Goal: Task Accomplishment & Management: Use online tool/utility

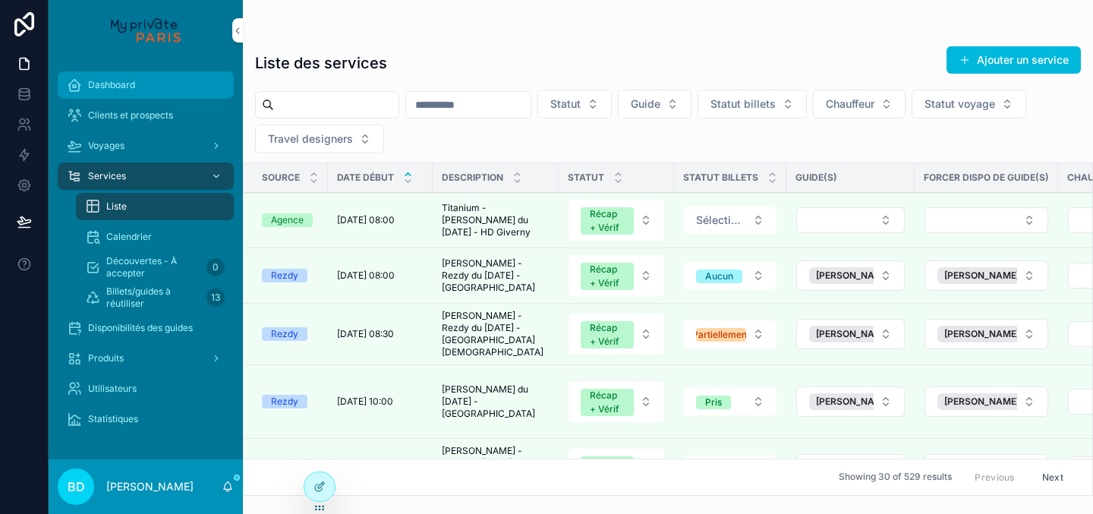
click at [143, 82] on div "Dashboard" at bounding box center [146, 85] width 158 height 24
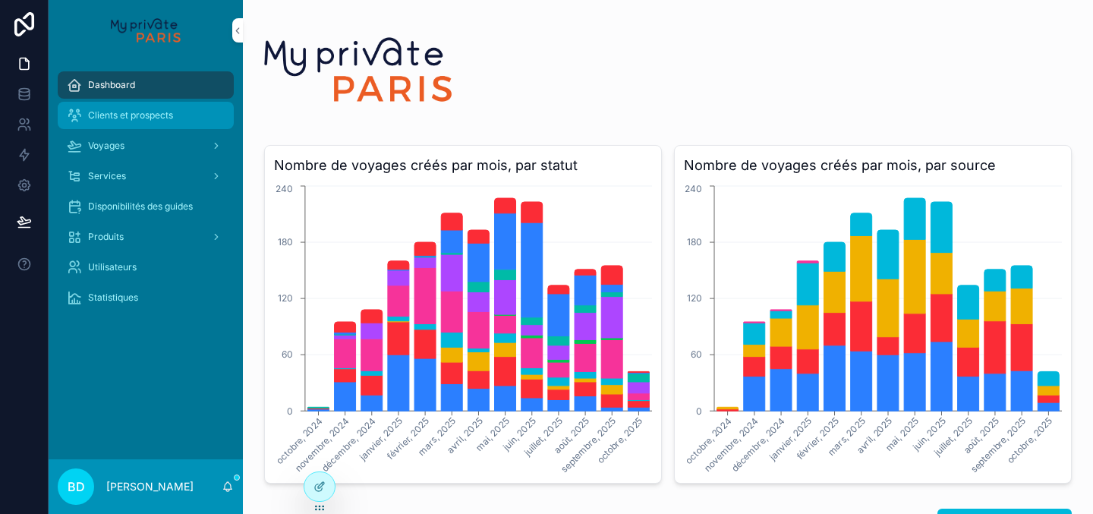
click at [167, 125] on div "Clients et prospects" at bounding box center [146, 115] width 158 height 24
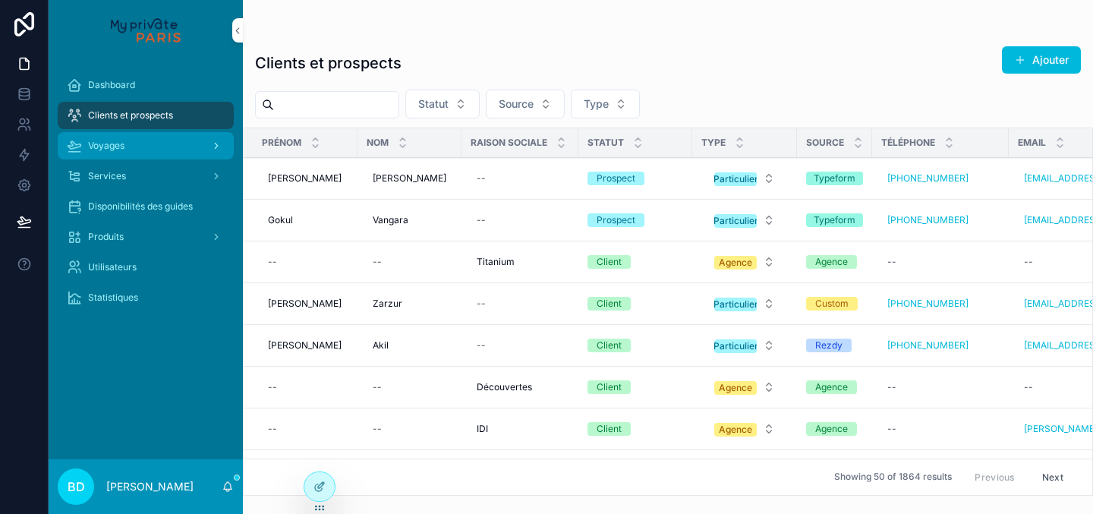
click at [111, 153] on div "Voyages" at bounding box center [146, 146] width 158 height 24
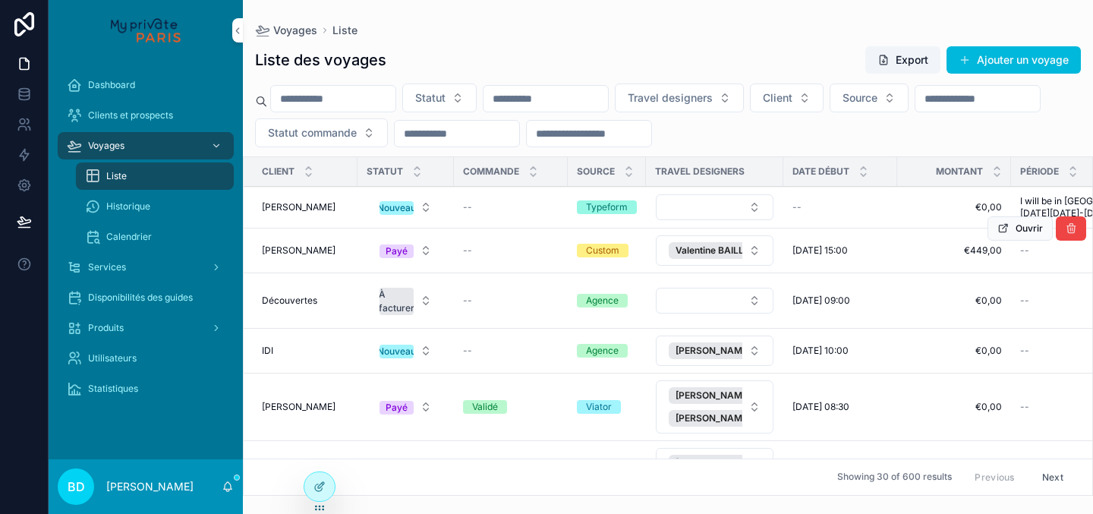
click at [336, 252] on div "Zarzur , Marcio Zarzur , Marcio" at bounding box center [305, 250] width 87 height 12
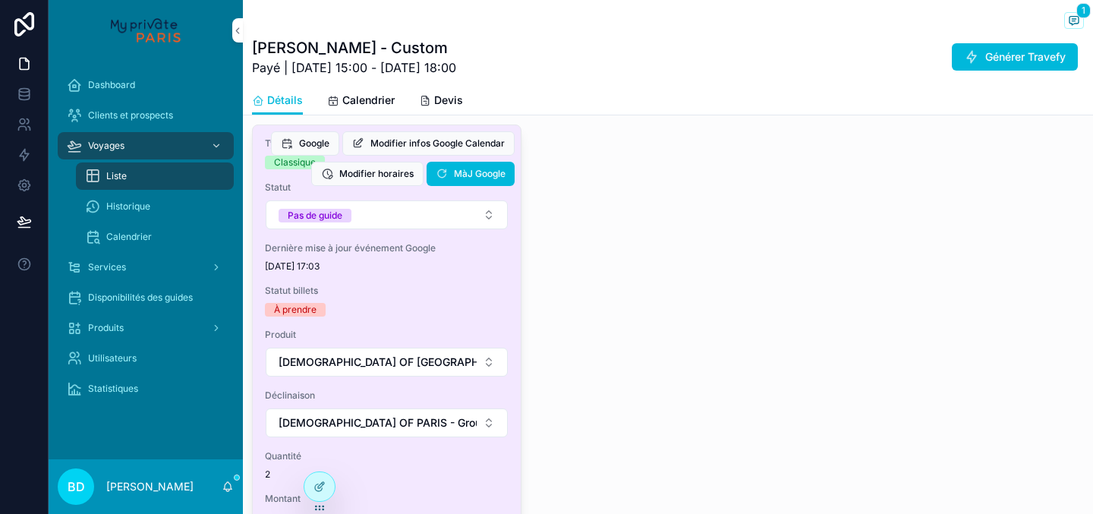
scroll to position [910, 0]
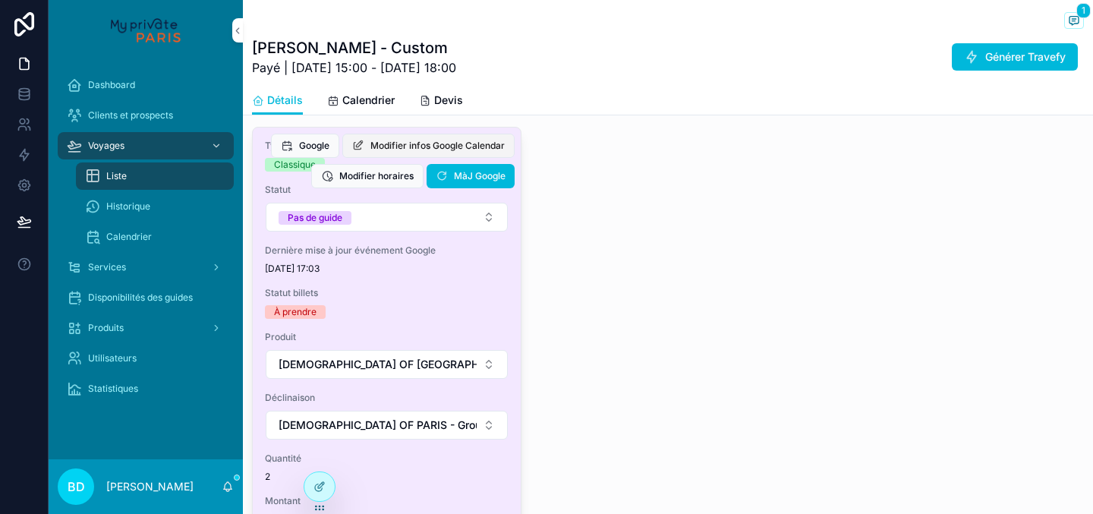
click at [386, 147] on span "Modifier infos Google Calendar" at bounding box center [438, 146] width 134 height 12
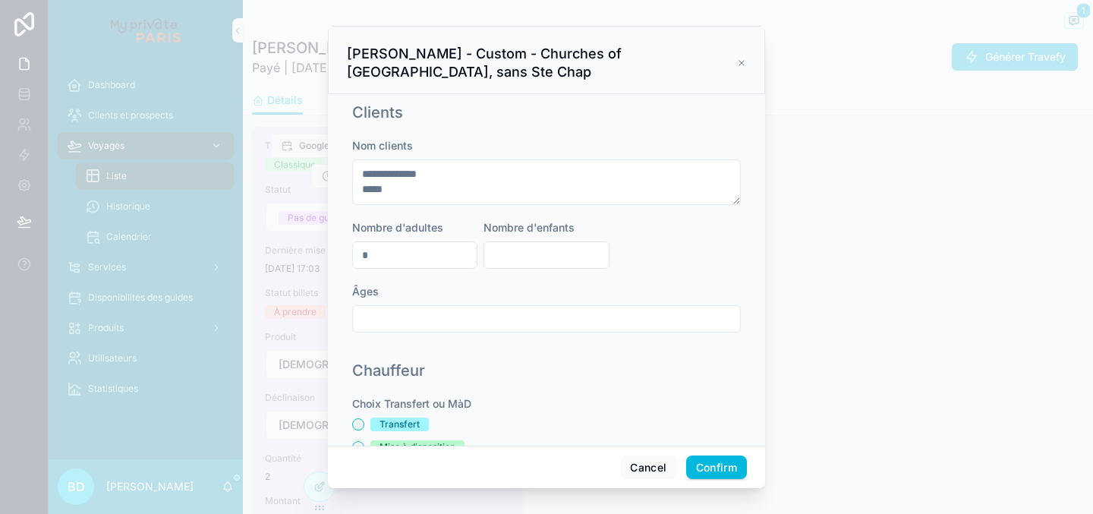
scroll to position [1021, 0]
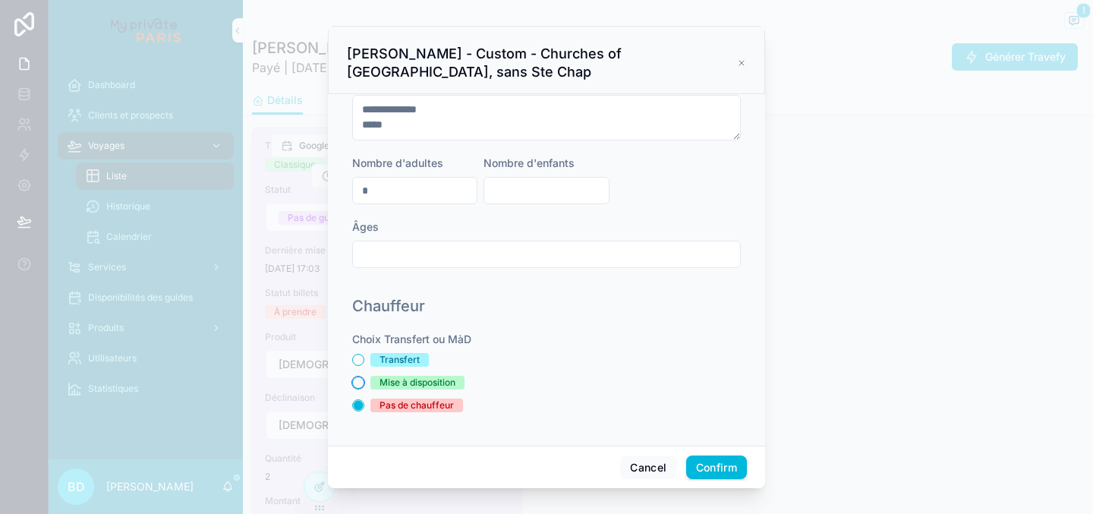
click at [358, 383] on button "Mise à disposition" at bounding box center [358, 383] width 12 height 12
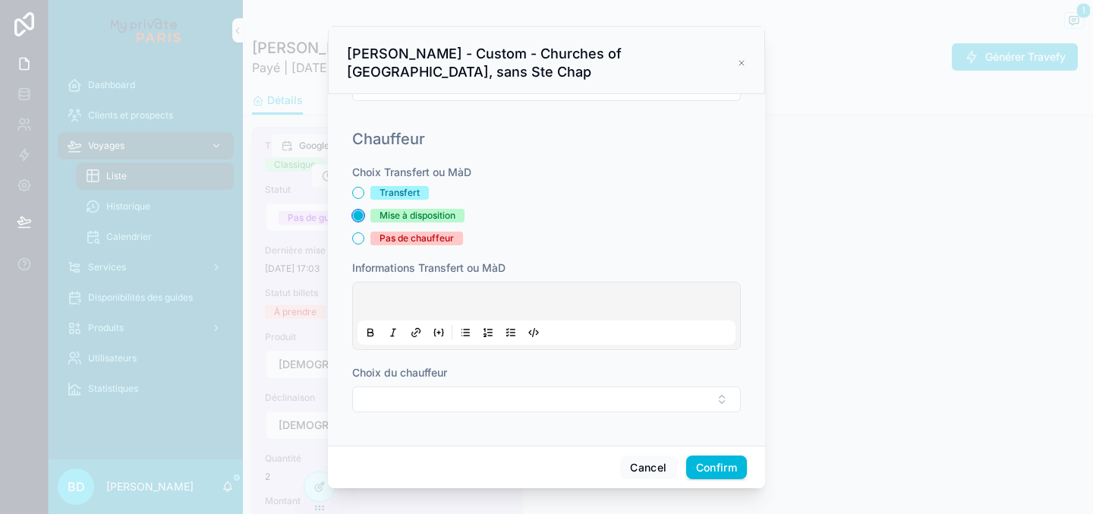
scroll to position [1188, 0]
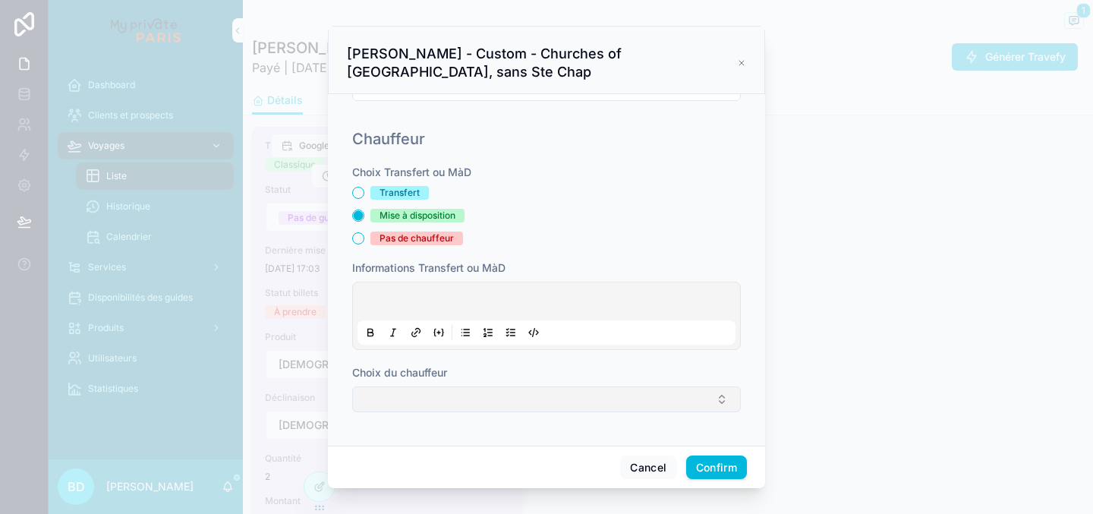
click at [446, 398] on button "Select Button" at bounding box center [546, 399] width 389 height 26
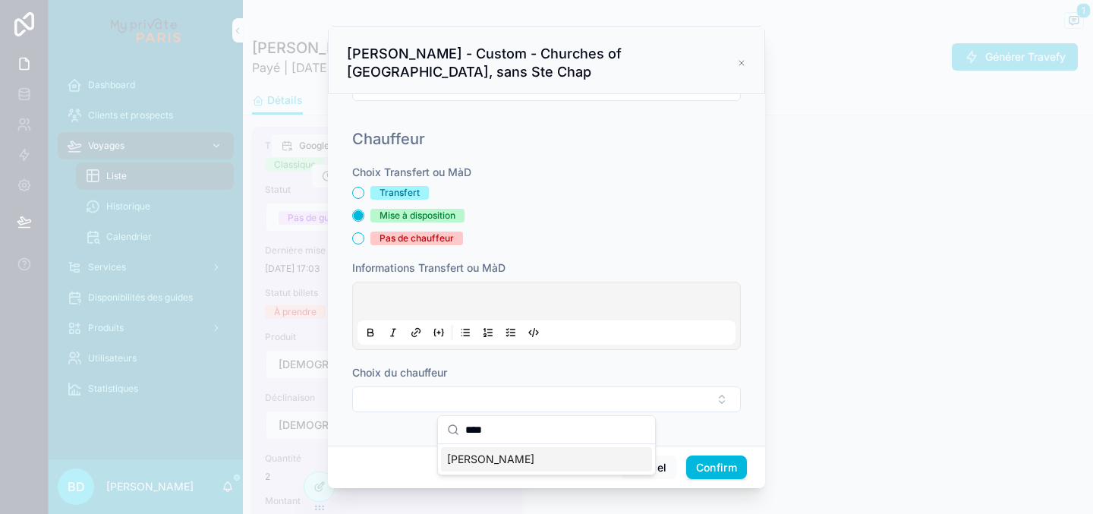
type input "****"
click at [360, 245] on div "Choix Transfert ou MàD Transfert Mise à disposition Pas de chauffeur Informatio…" at bounding box center [546, 296] width 389 height 263
click at [358, 241] on button "Pas de chauffeur" at bounding box center [358, 238] width 12 height 12
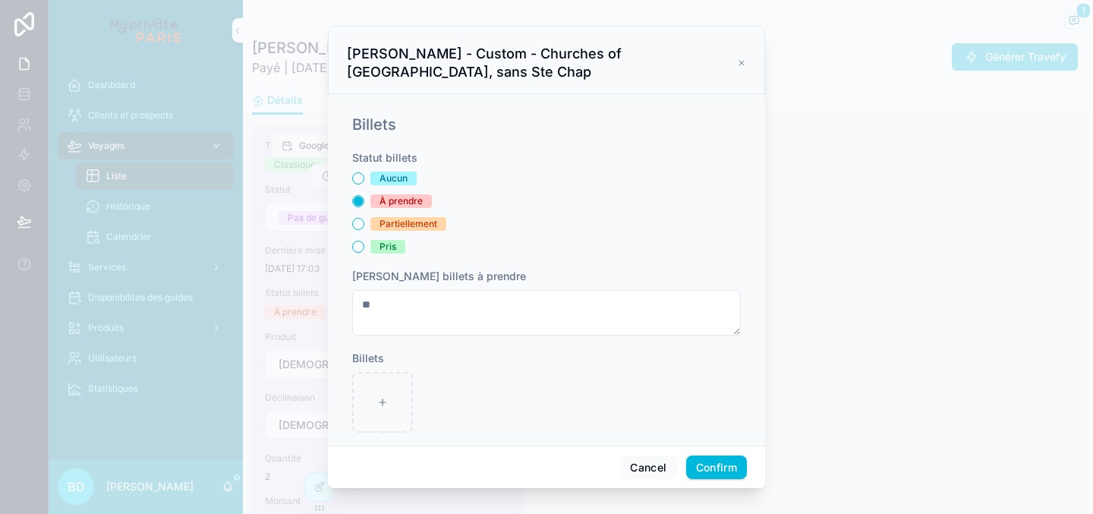
scroll to position [0, 0]
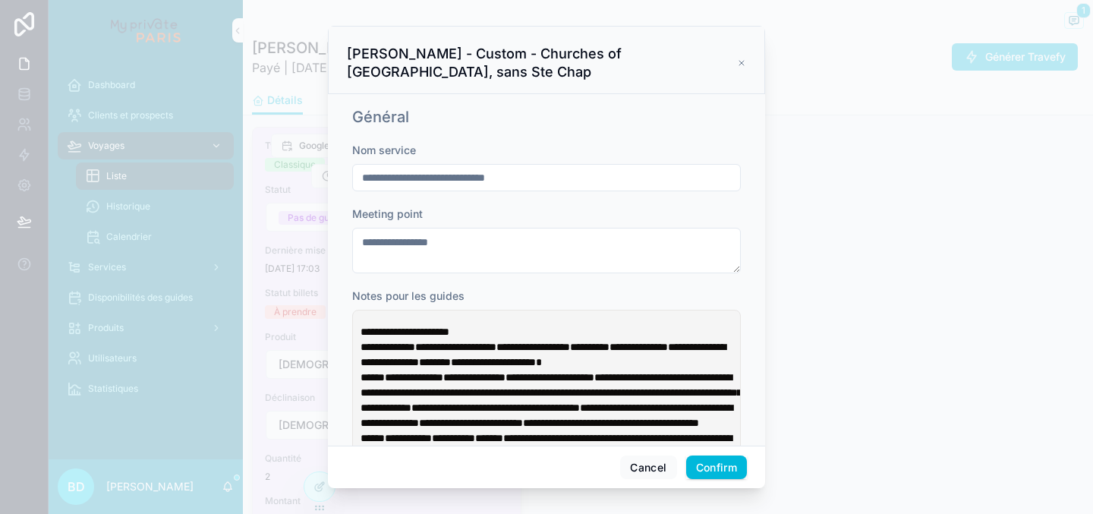
click at [740, 60] on icon at bounding box center [741, 63] width 9 height 12
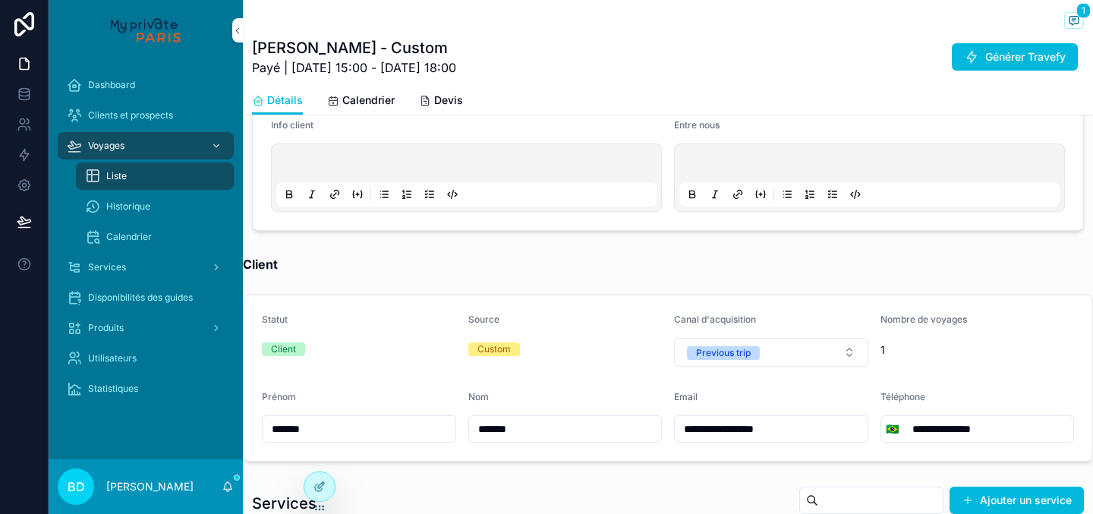
scroll to position [493, 0]
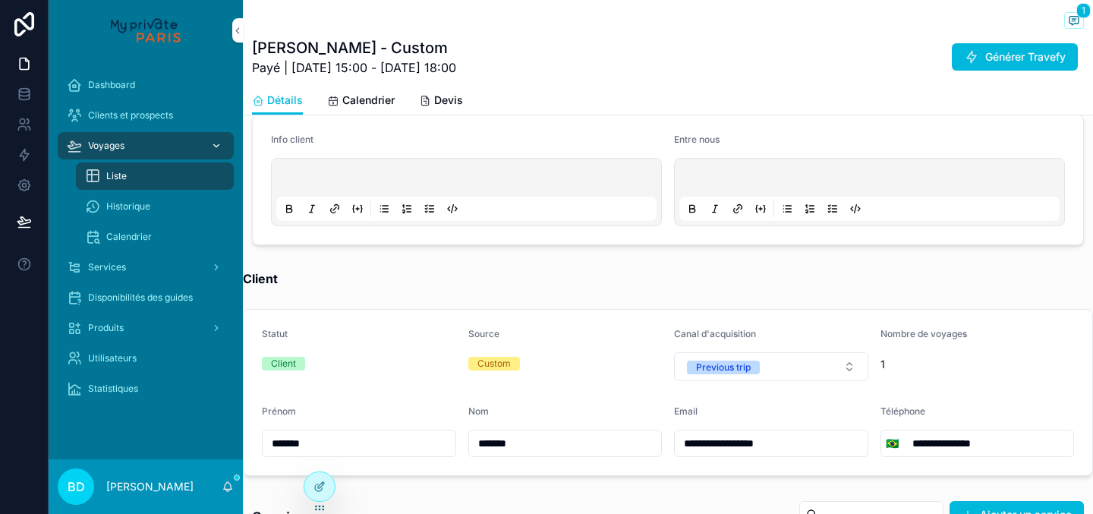
click at [156, 147] on div "Voyages" at bounding box center [146, 146] width 158 height 24
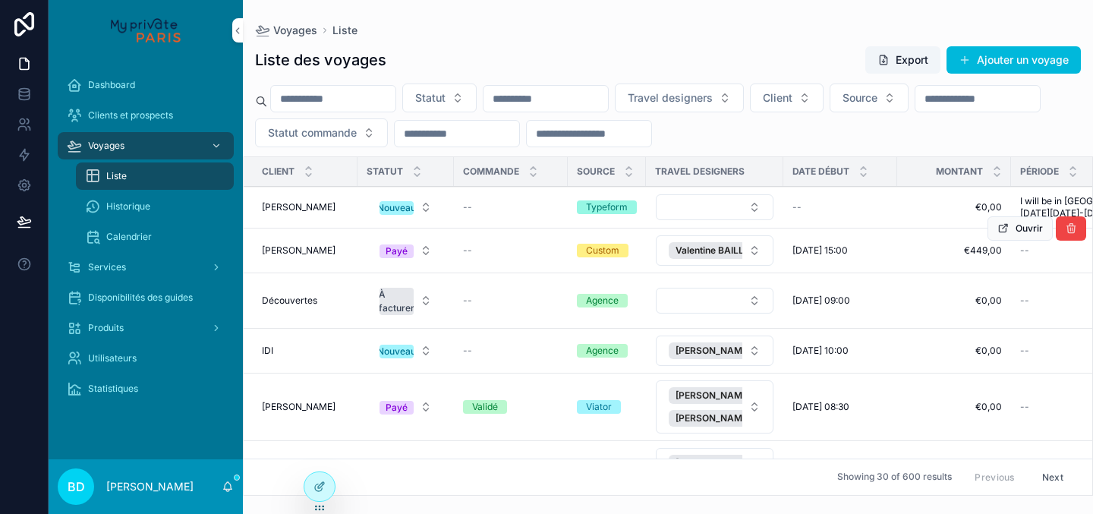
click at [295, 243] on td "Zarzur , Marcio Zarzur , Marcio" at bounding box center [301, 251] width 114 height 45
click at [317, 249] on span "[PERSON_NAME]" at bounding box center [299, 250] width 74 height 12
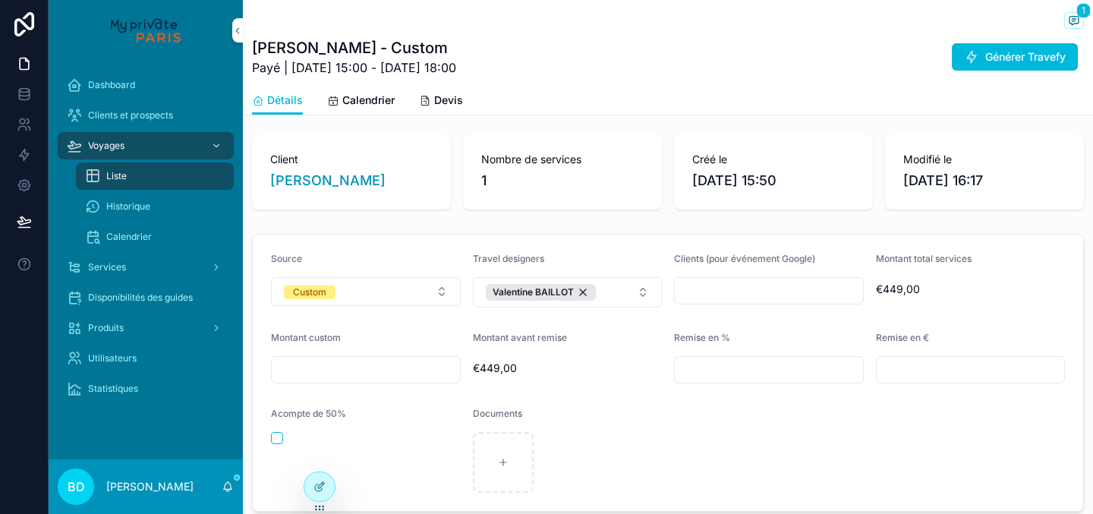
scroll to position [62, 0]
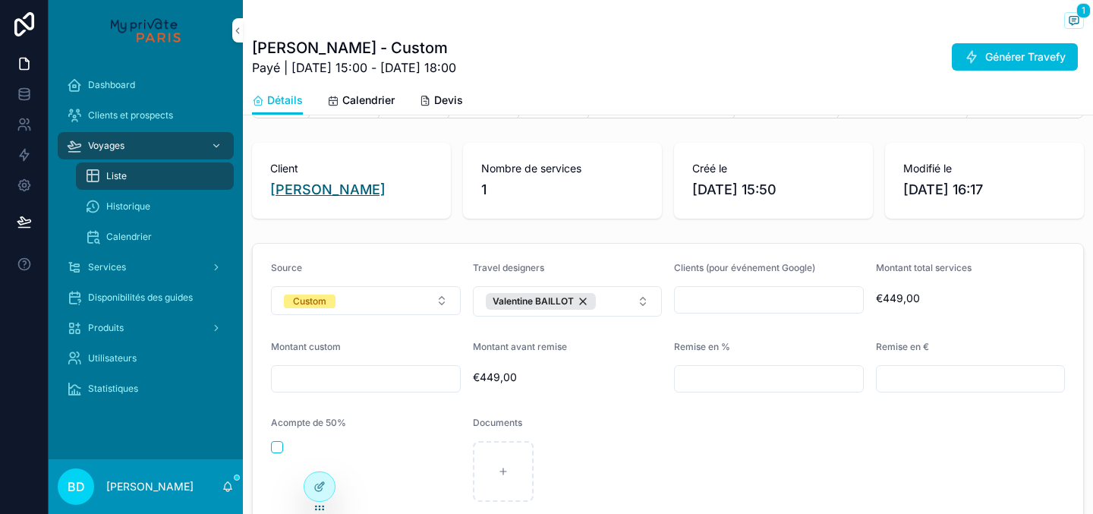
click at [321, 194] on span "[PERSON_NAME]" at bounding box center [327, 189] width 115 height 21
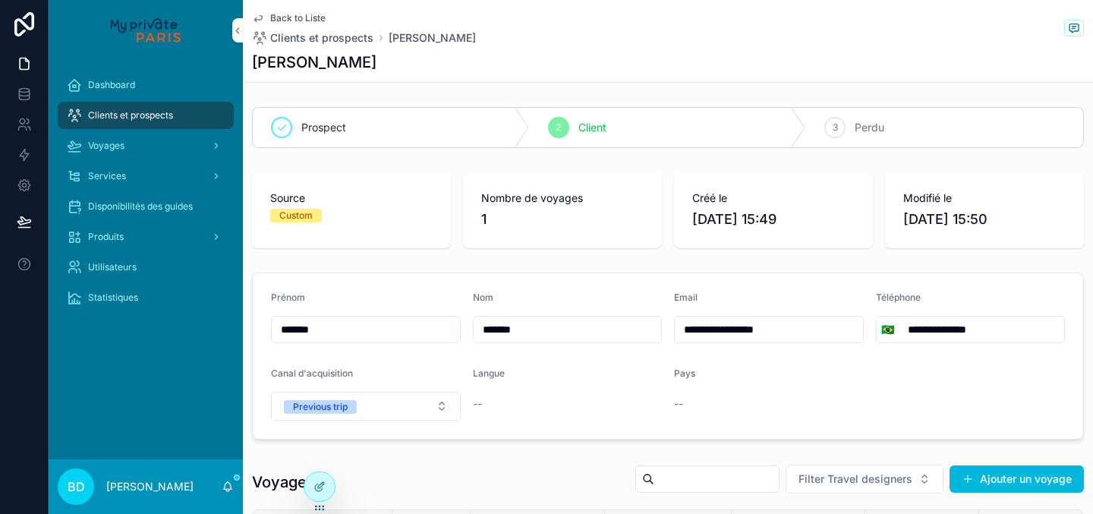
click at [719, 339] on input "**********" at bounding box center [769, 329] width 188 height 21
click at [721, 332] on input "**********" at bounding box center [769, 329] width 188 height 21
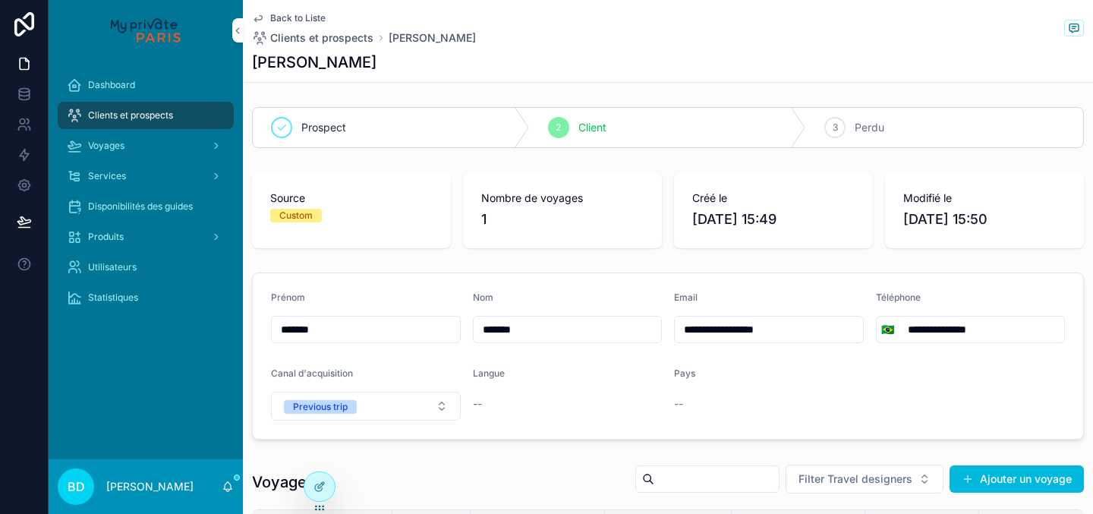
click at [721, 332] on input "**********" at bounding box center [769, 329] width 188 height 21
click at [636, 298] on div "Nom" at bounding box center [568, 301] width 190 height 18
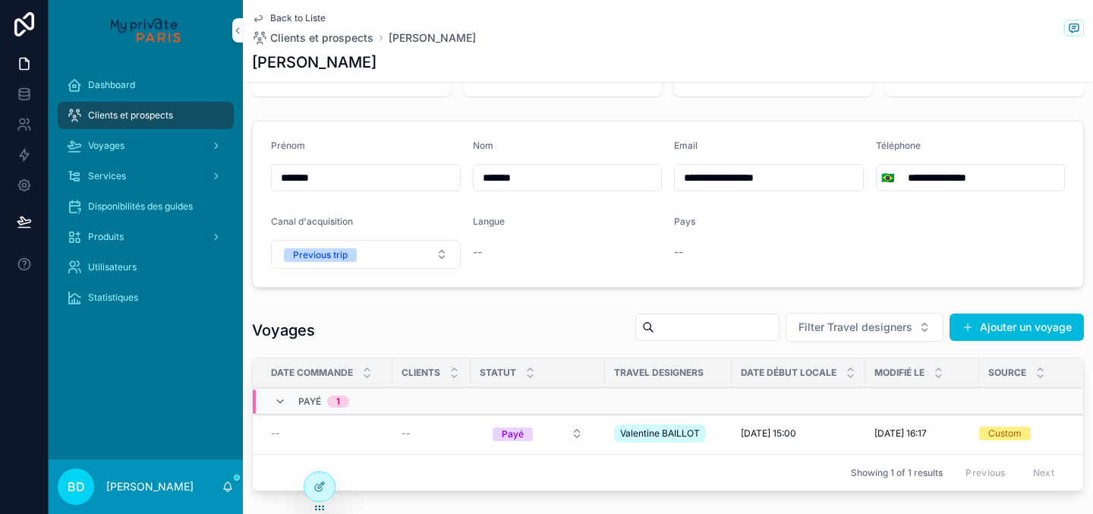
scroll to position [238, 0]
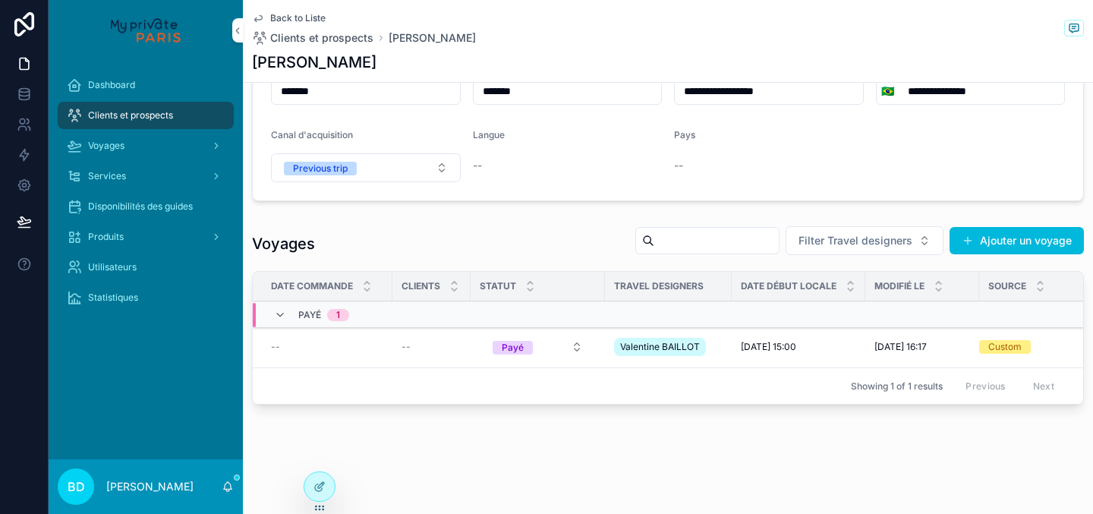
click at [333, 350] on div "--" at bounding box center [327, 347] width 112 height 12
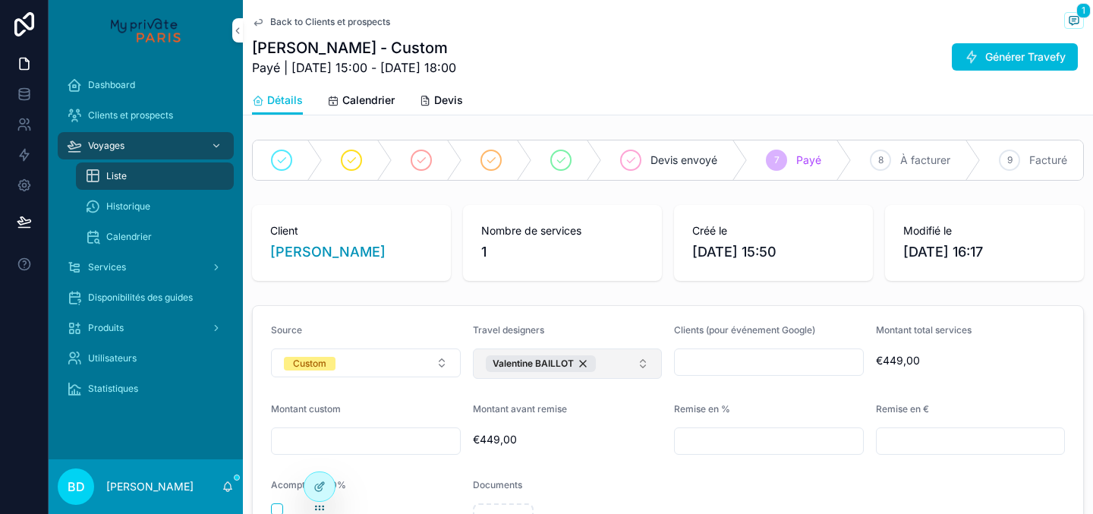
click at [612, 371] on button "Valentine BAILLOT" at bounding box center [568, 363] width 190 height 30
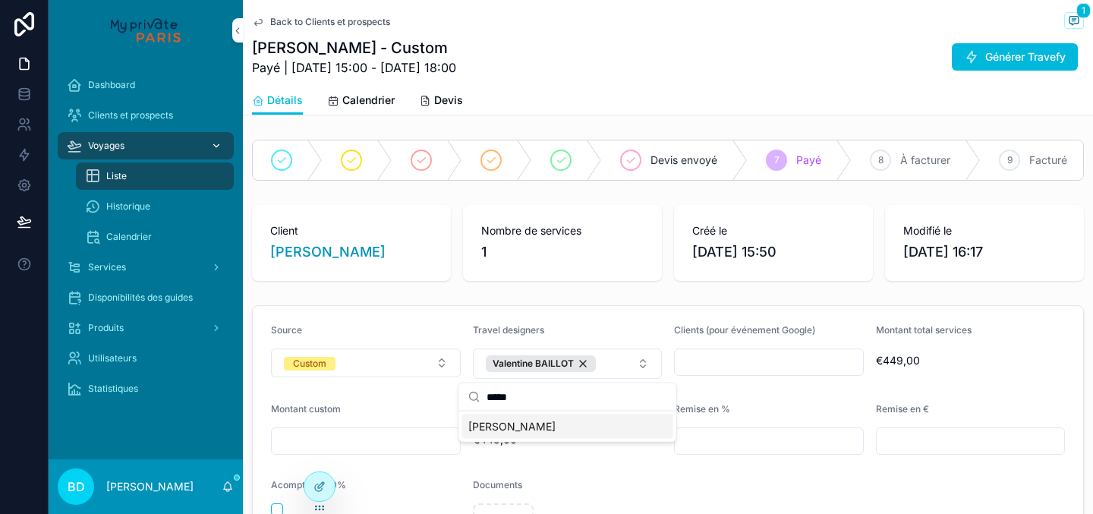
type input "*****"
click at [162, 155] on div "Voyages" at bounding box center [146, 146] width 158 height 24
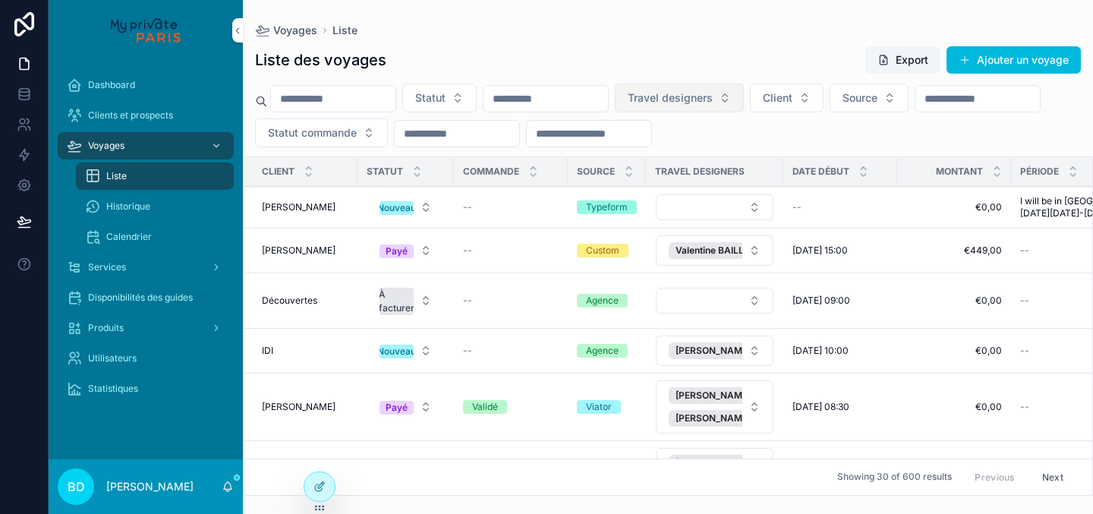
click at [708, 94] on span "Travel designers" at bounding box center [670, 97] width 85 height 15
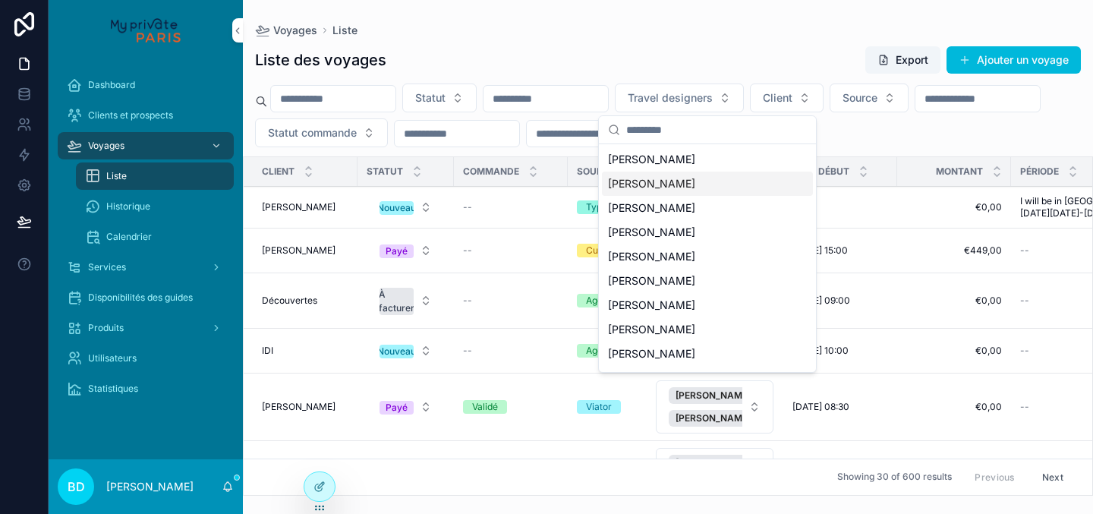
click at [663, 182] on span "[PERSON_NAME]" at bounding box center [651, 183] width 87 height 15
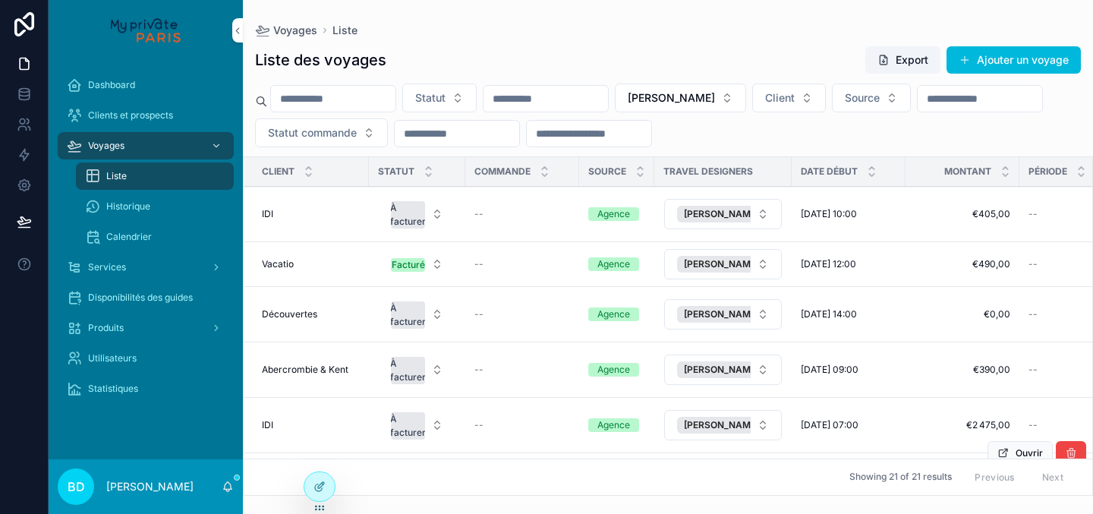
scroll to position [87, 0]
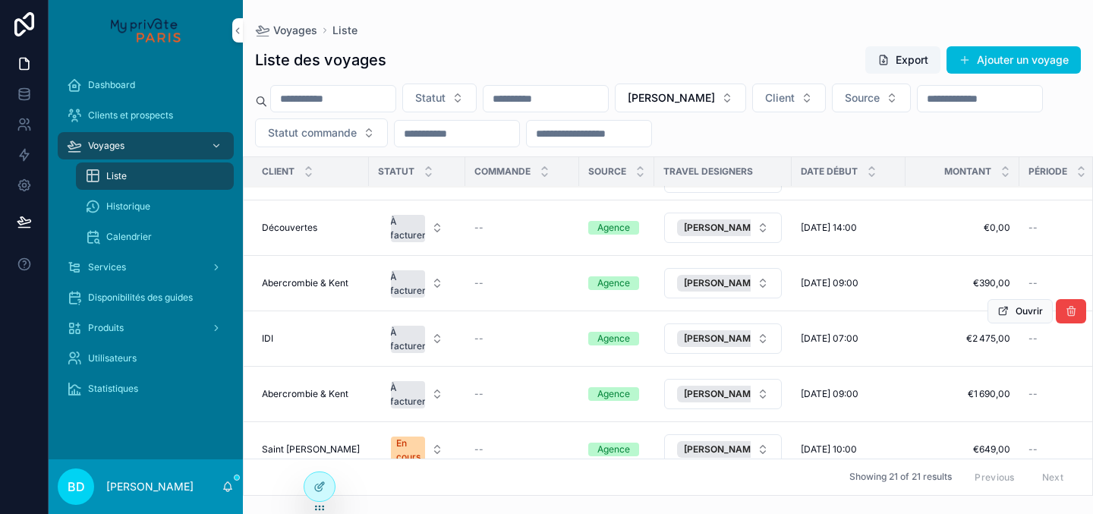
click at [300, 342] on div "IDI IDI" at bounding box center [311, 339] width 98 height 12
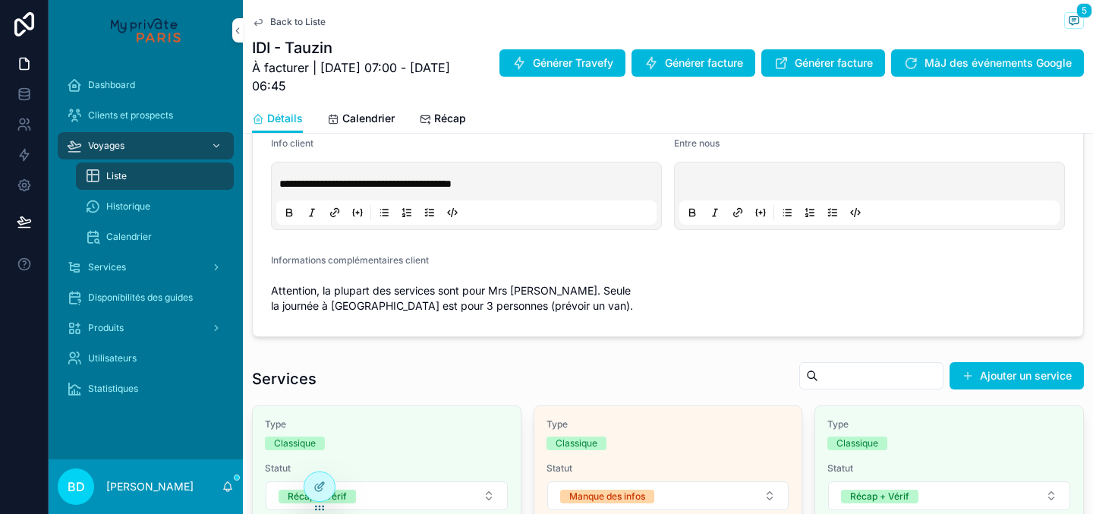
scroll to position [508, 0]
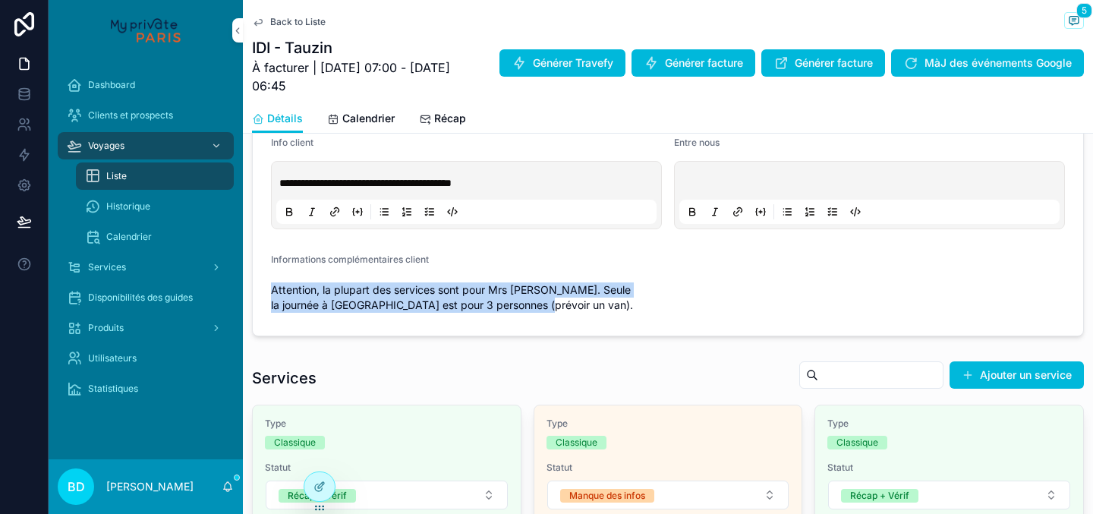
drag, startPoint x: 580, startPoint y: 314, endPoint x: 263, endPoint y: 293, distance: 317.3
click at [263, 293] on form "**********" at bounding box center [668, 226] width 831 height 217
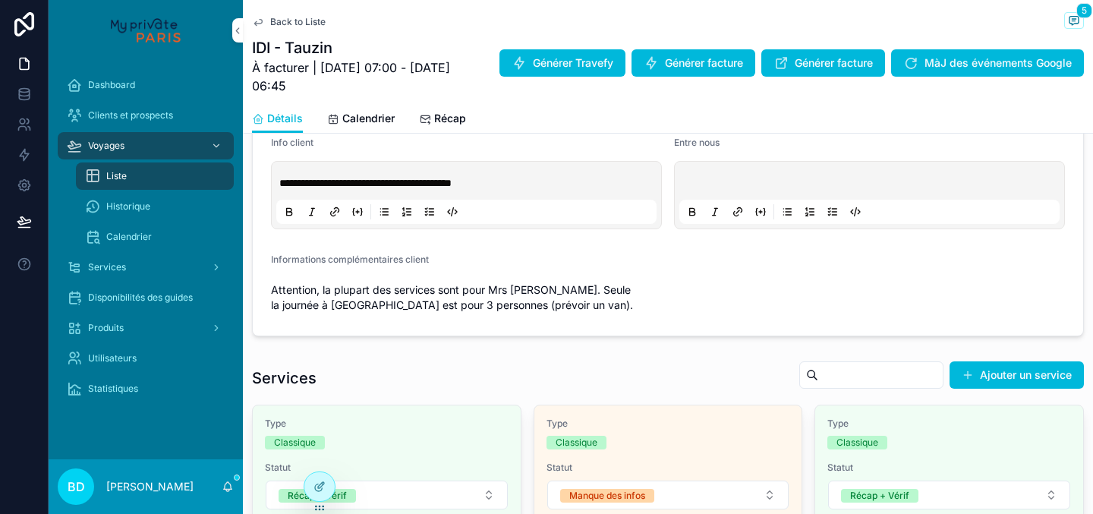
click at [277, 293] on span "Attention, la plupart des services sont pour [PERSON_NAME]. Seule la journée à …" at bounding box center [466, 297] width 391 height 30
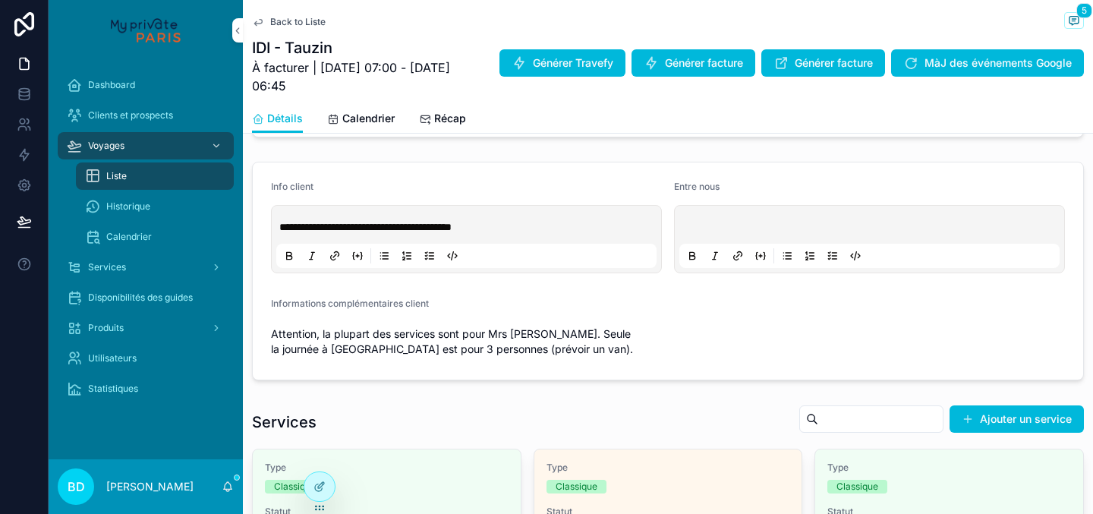
scroll to position [463, 0]
click at [729, 233] on p "scrollable content" at bounding box center [873, 227] width 380 height 15
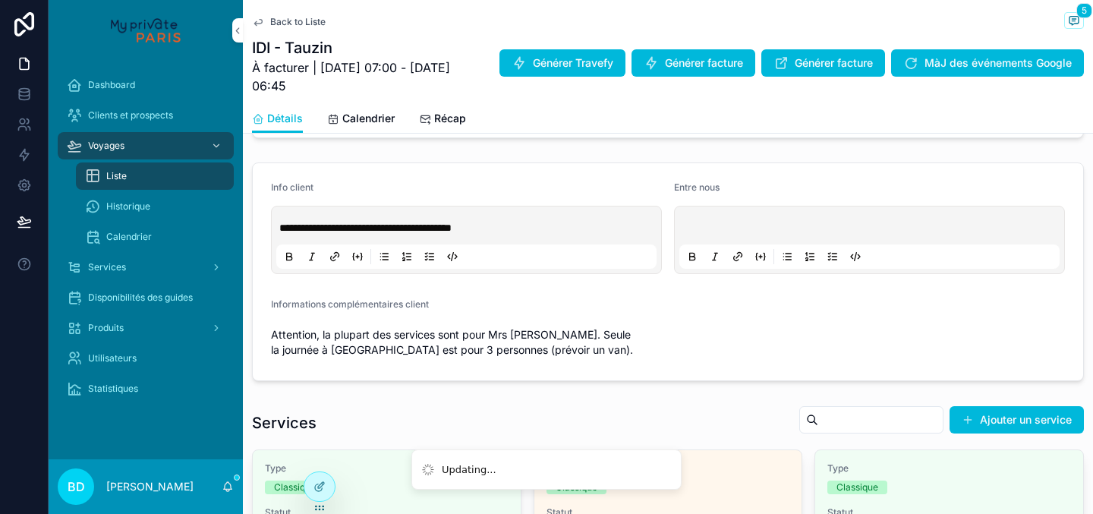
click at [537, 233] on p "**********" at bounding box center [469, 227] width 380 height 15
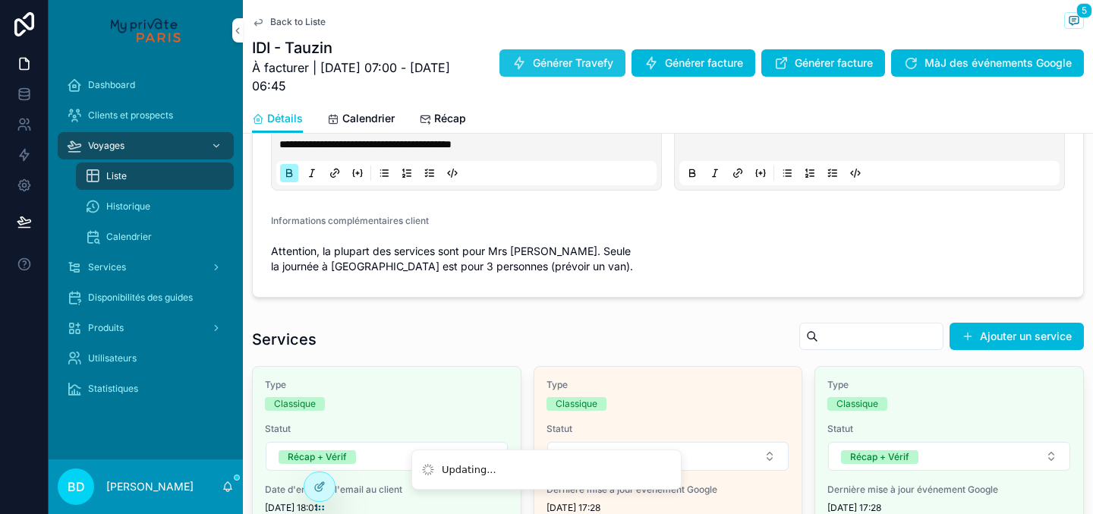
scroll to position [573, 0]
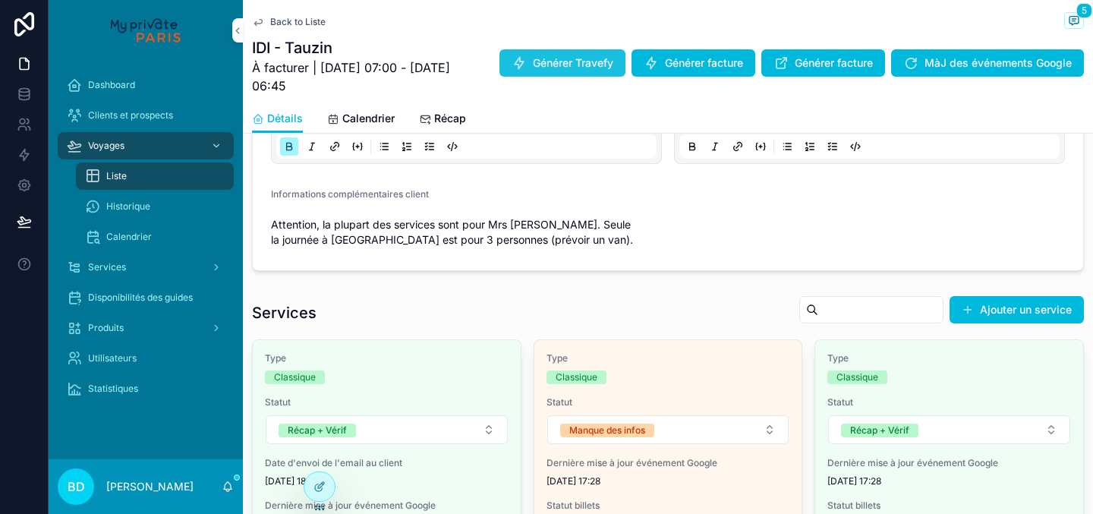
click at [613, 55] on span "Générer Travefy" at bounding box center [573, 62] width 80 height 15
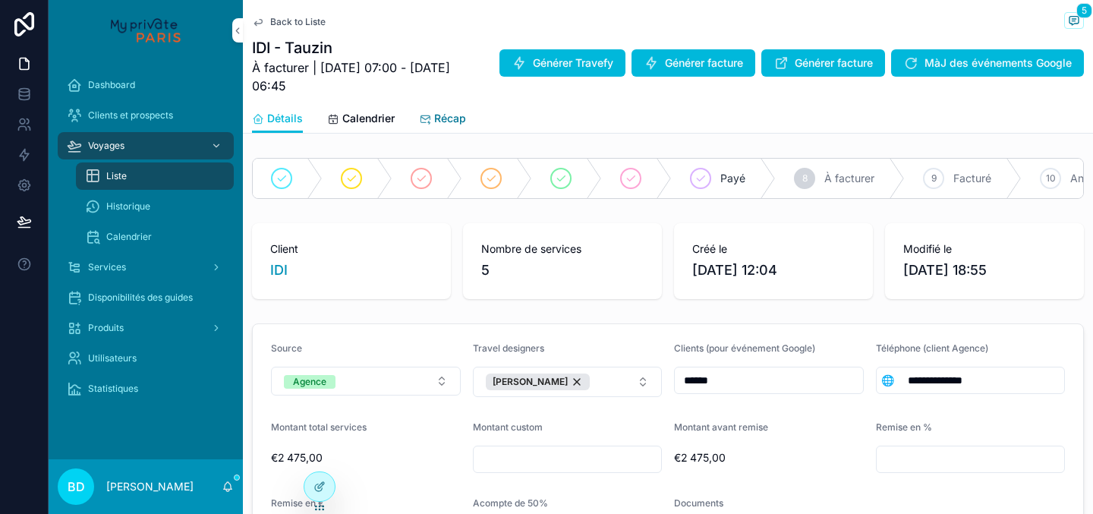
click at [456, 126] on span "Récap" at bounding box center [450, 118] width 32 height 15
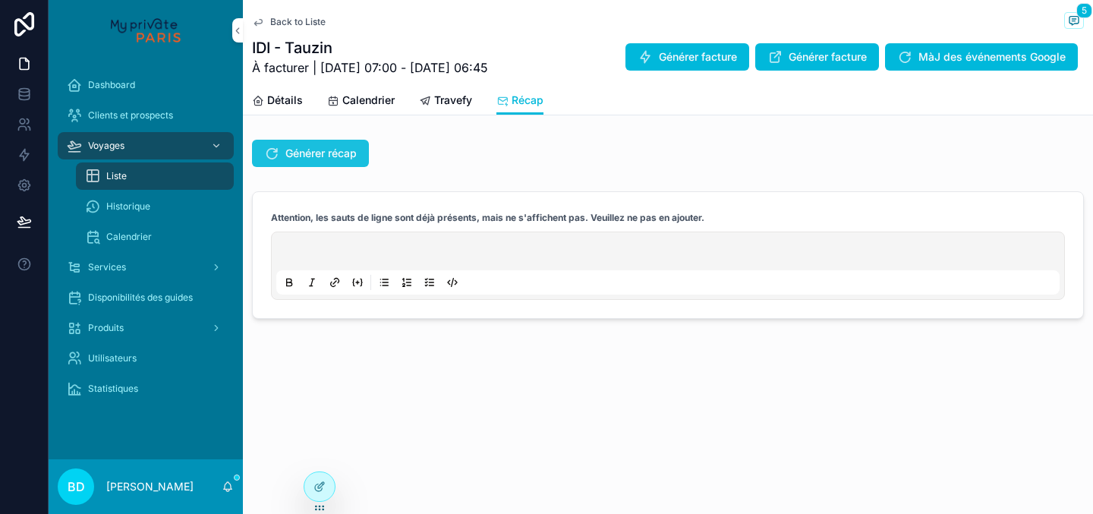
click at [346, 154] on span "Générer récap" at bounding box center [320, 153] width 71 height 15
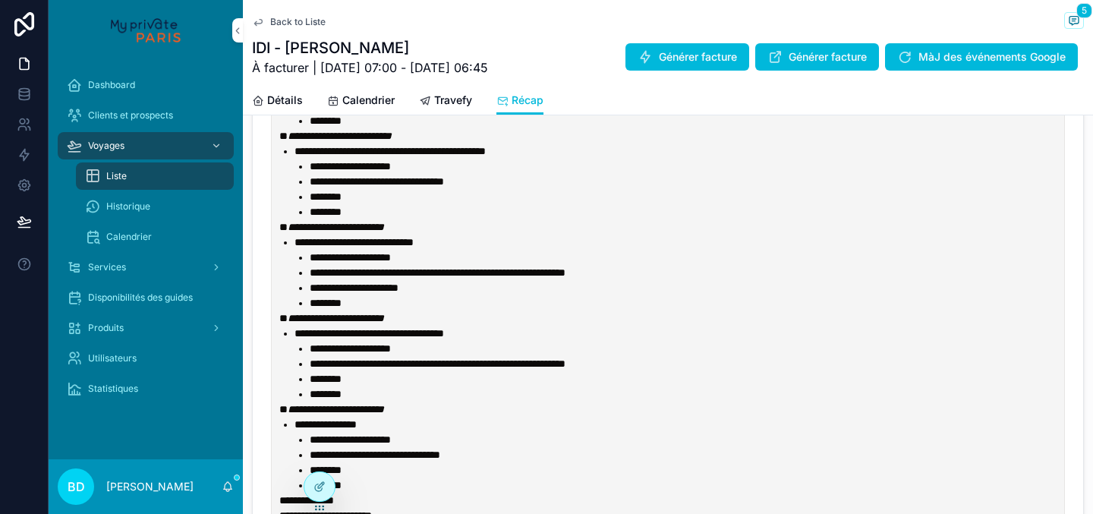
scroll to position [342, 0]
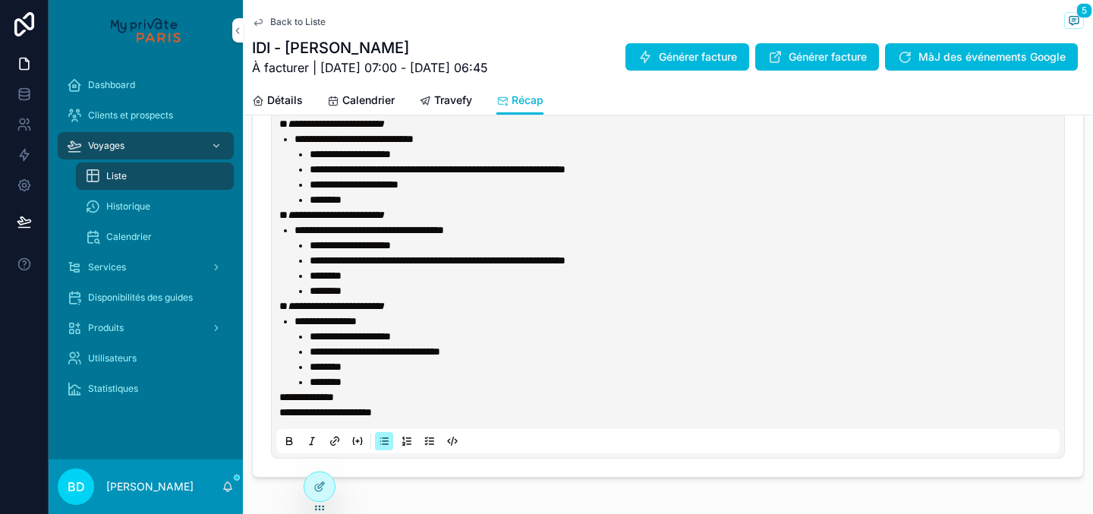
drag, startPoint x: 351, startPoint y: 198, endPoint x: 459, endPoint y: 199, distance: 108.6
click at [459, 199] on li "*******" at bounding box center [686, 199] width 753 height 15
drag, startPoint x: 449, startPoint y: 200, endPoint x: 349, endPoint y: 204, distance: 100.3
click at [349, 204] on li "*******" at bounding box center [686, 199] width 753 height 15
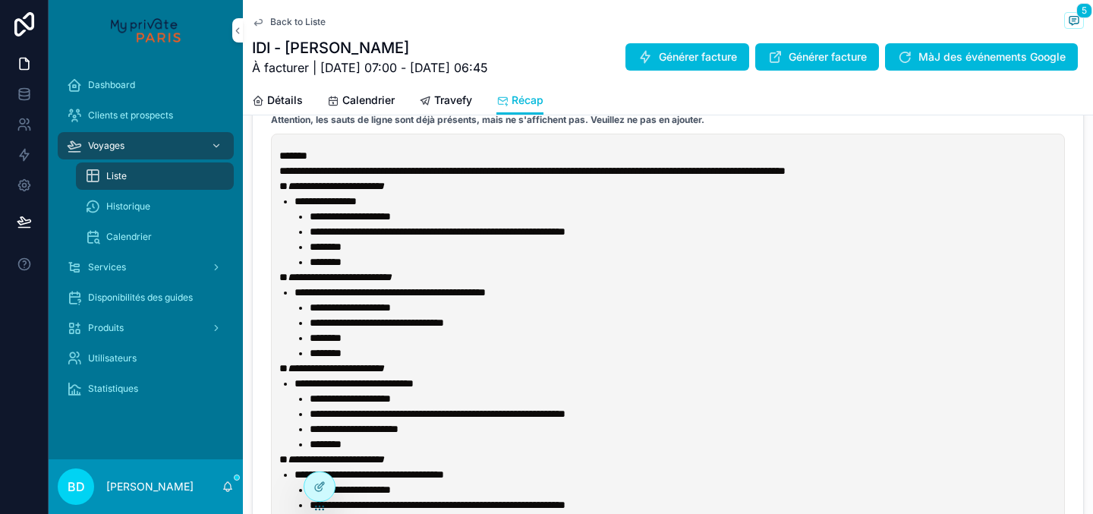
scroll to position [65, 0]
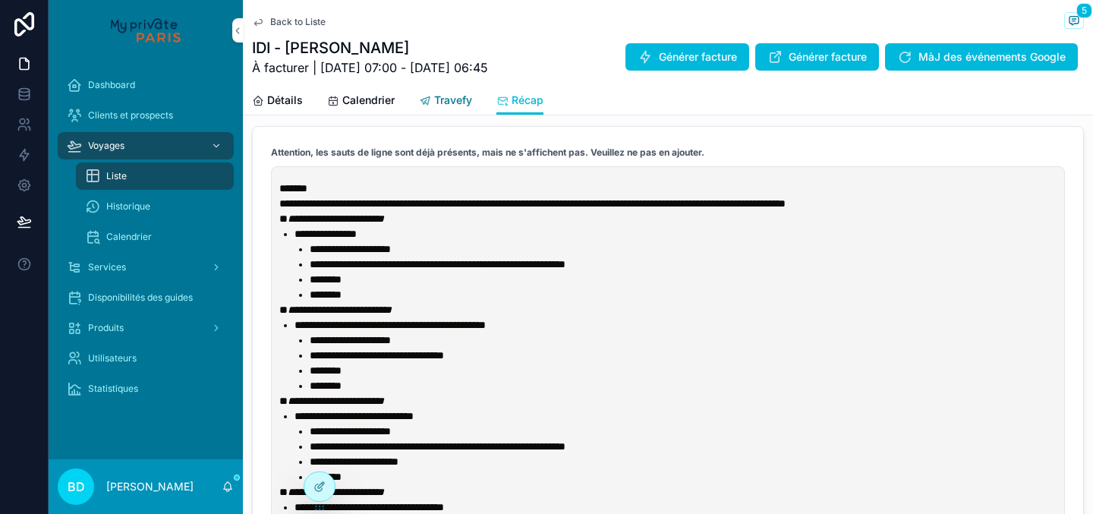
click at [446, 102] on span "Travefy" at bounding box center [453, 100] width 38 height 15
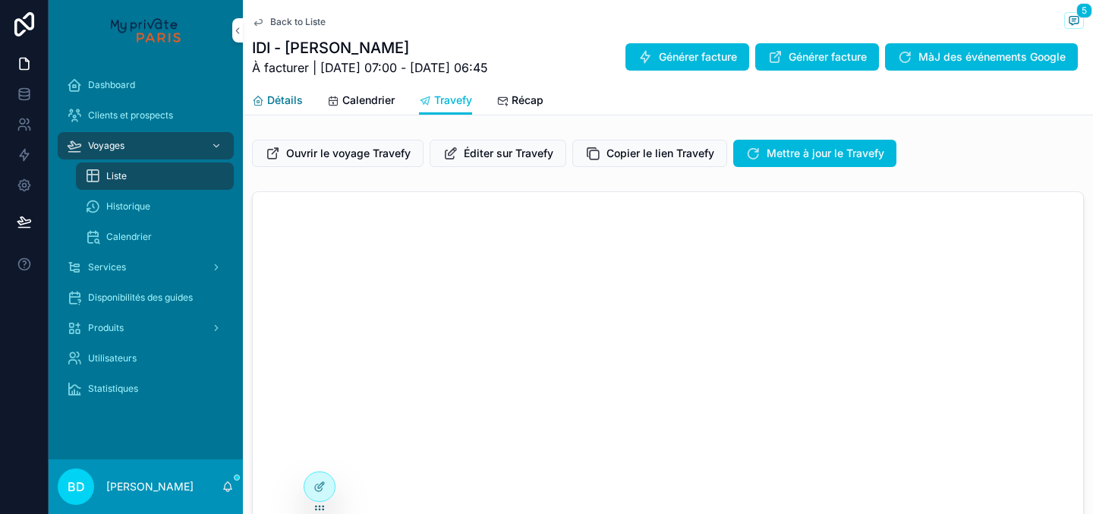
click at [271, 103] on span "Détails" at bounding box center [285, 100] width 36 height 15
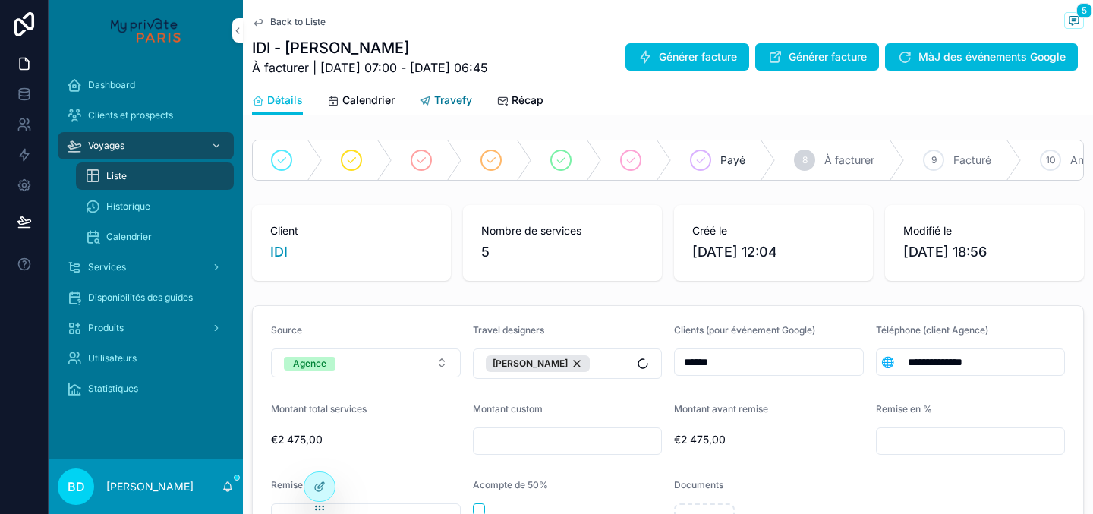
click at [451, 104] on span "Travefy" at bounding box center [453, 100] width 38 height 15
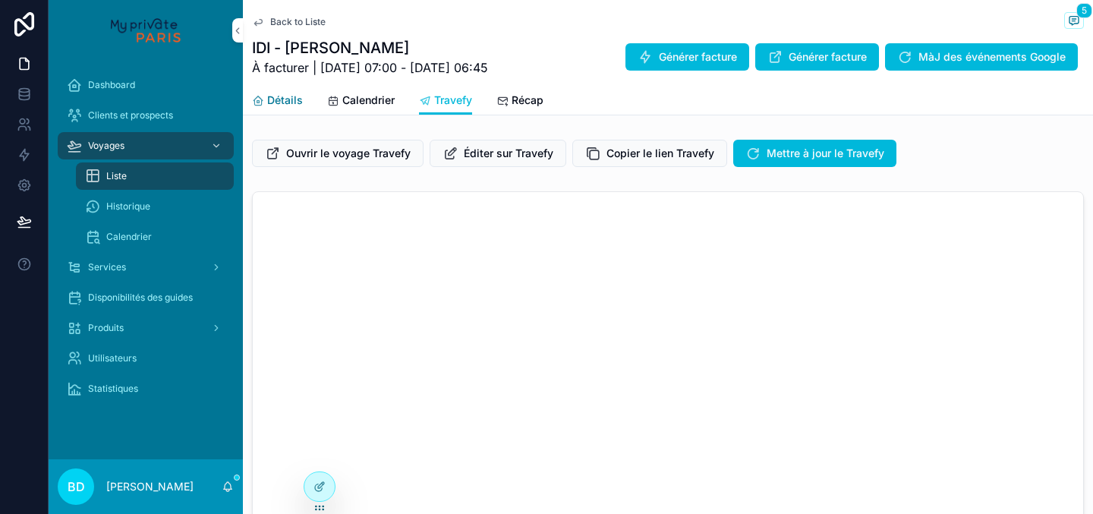
click at [289, 103] on span "Détails" at bounding box center [285, 100] width 36 height 15
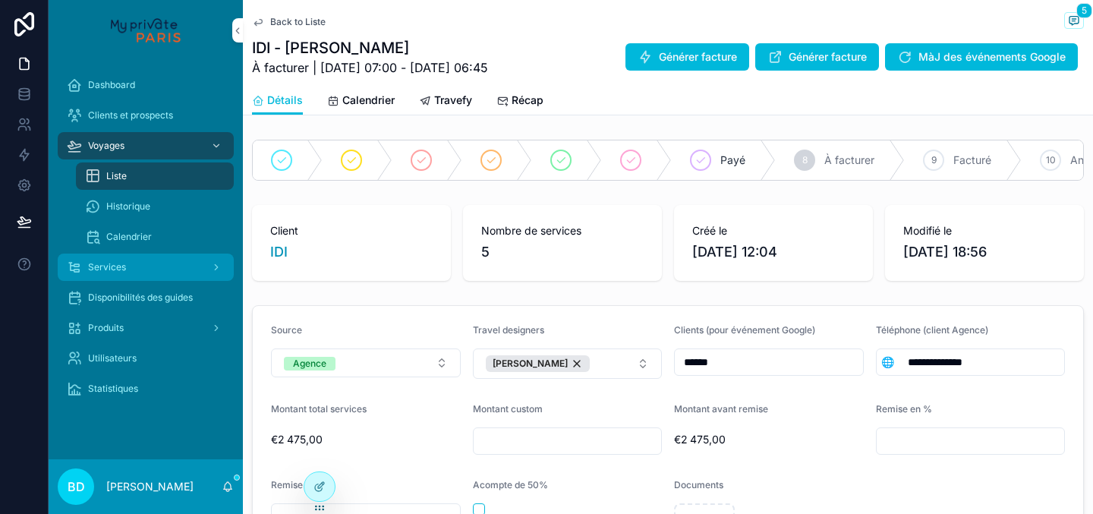
click at [175, 262] on div "Services" at bounding box center [146, 267] width 158 height 24
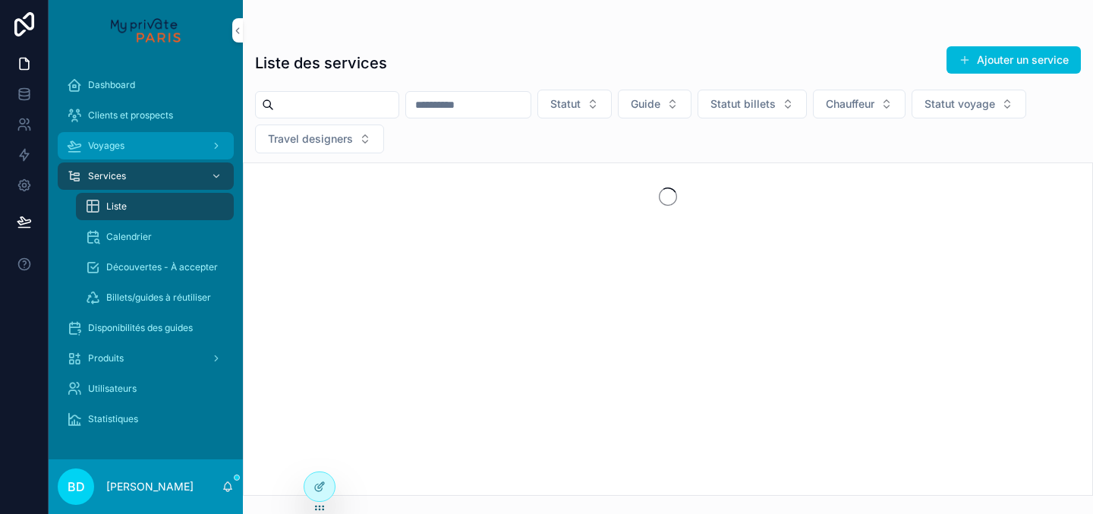
click at [131, 146] on div "Voyages" at bounding box center [146, 146] width 158 height 24
click at [121, 146] on span "Voyages" at bounding box center [106, 146] width 36 height 12
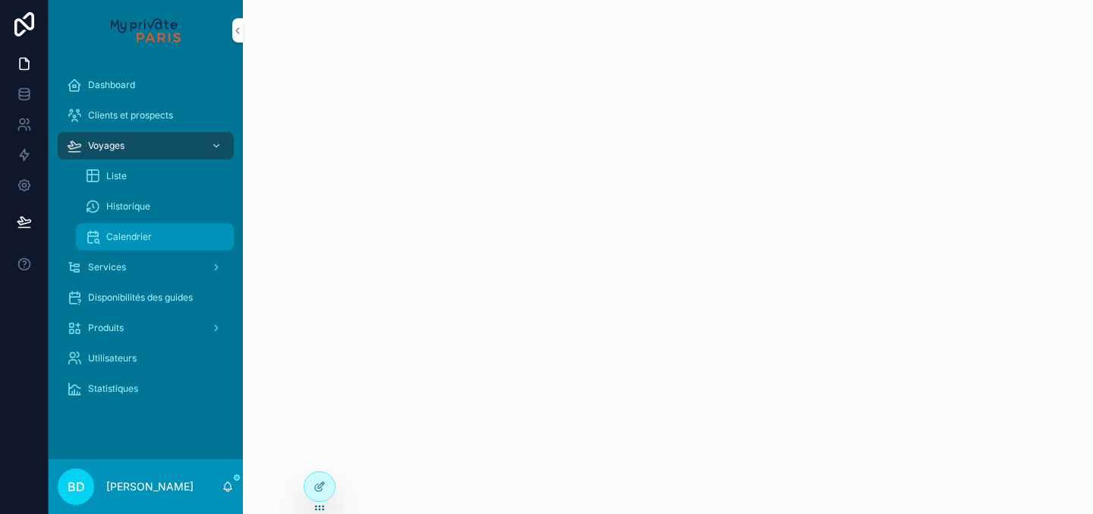
click at [143, 243] on div "Calendrier" at bounding box center [155, 237] width 140 height 24
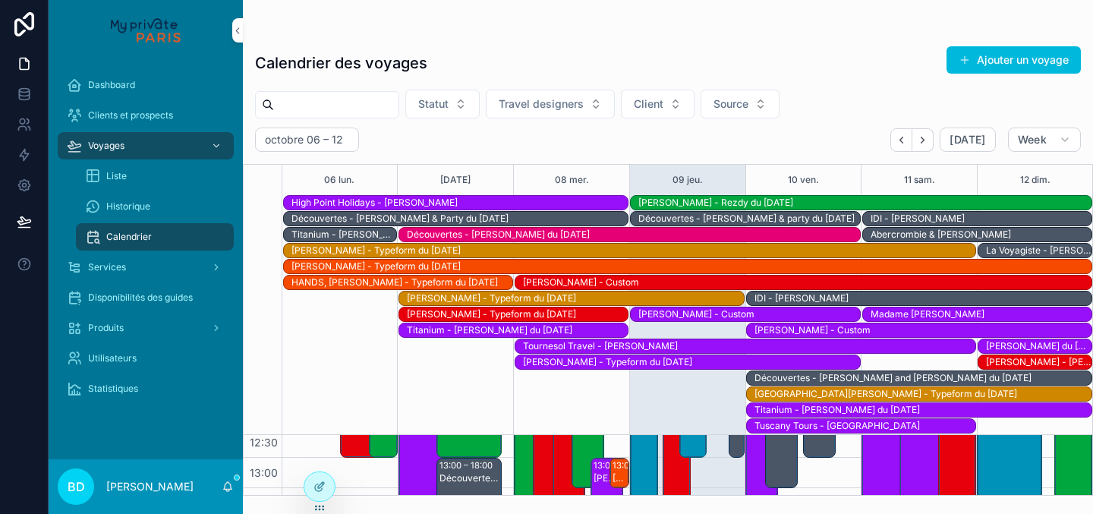
scroll to position [1019, 0]
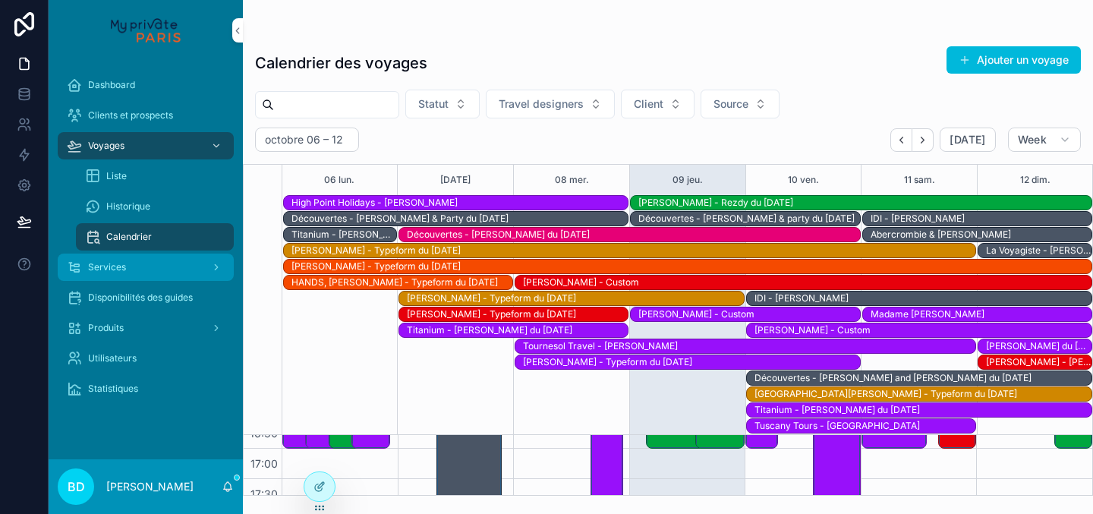
click at [154, 263] on div "Services" at bounding box center [146, 267] width 158 height 24
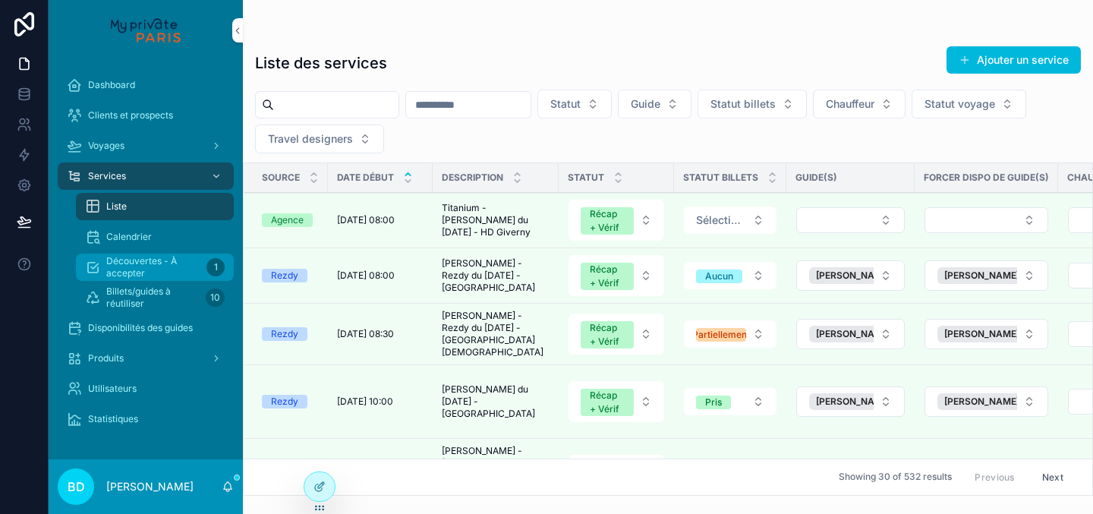
click at [159, 266] on span "Découvertes - À accepter" at bounding box center [153, 267] width 94 height 24
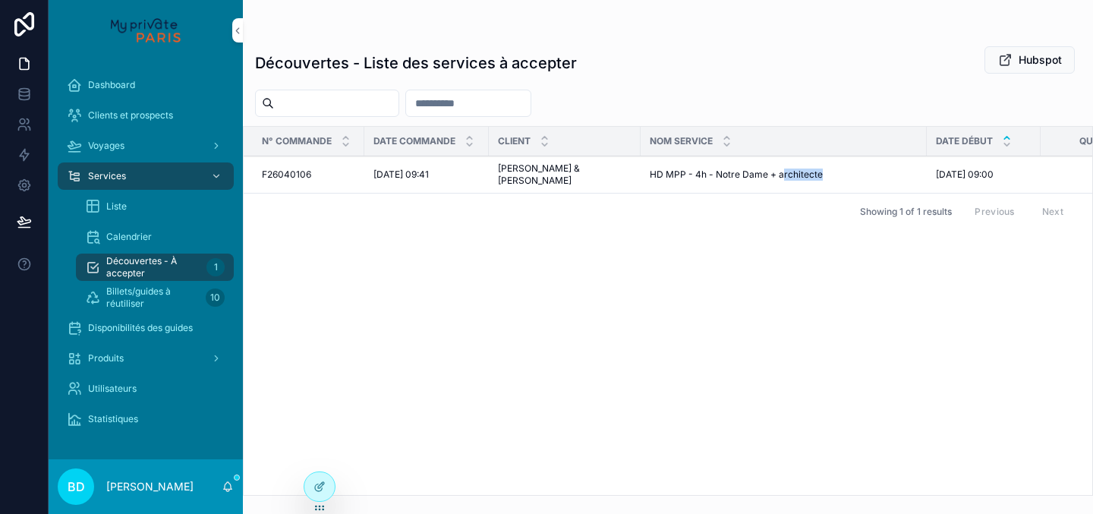
drag, startPoint x: 819, startPoint y: 176, endPoint x: 783, endPoint y: 177, distance: 36.5
click at [783, 177] on span "HD MPP - 4h - Notre Dame + architecte" at bounding box center [736, 175] width 173 height 12
click at [778, 178] on span "HD MPP - 4h - Notre Dame + architecte" at bounding box center [736, 175] width 173 height 12
click at [162, 226] on div "Calendrier" at bounding box center [155, 237] width 140 height 24
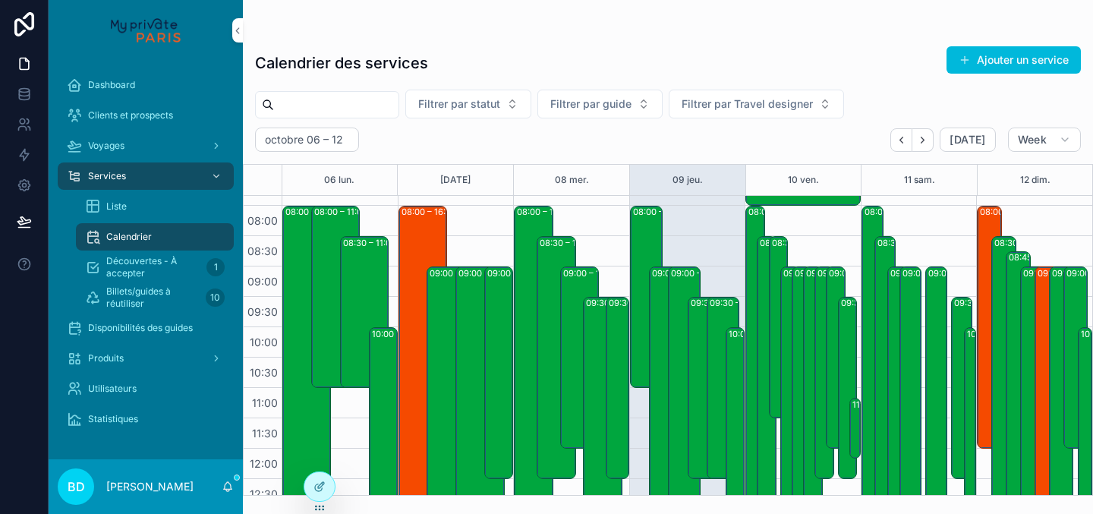
scroll to position [475, 0]
click at [985, 231] on div "08:00 – 12:00 IDI - [PERSON_NAME] - HD chauffeur at disposal - Phone client" at bounding box center [990, 328] width 20 height 240
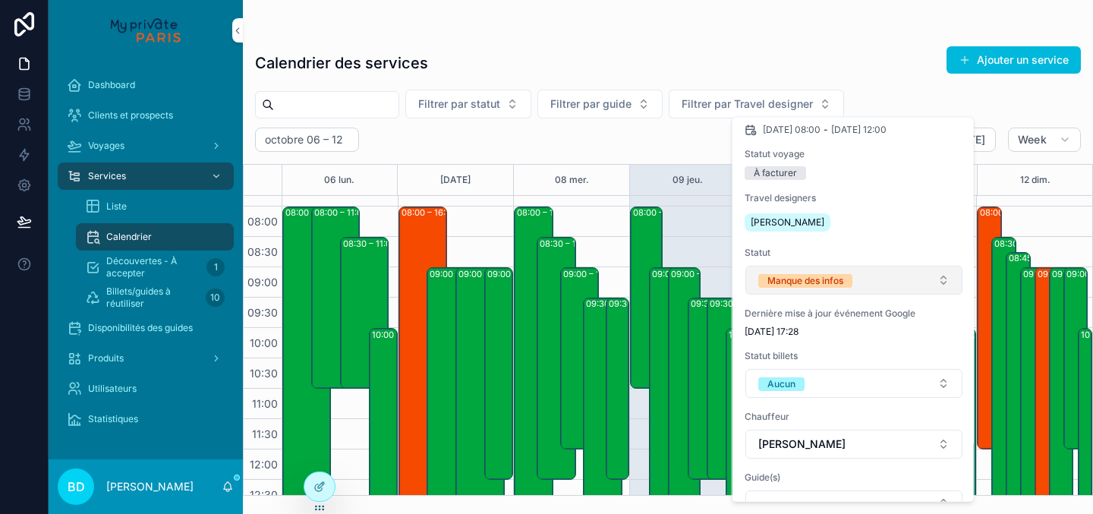
scroll to position [0, 0]
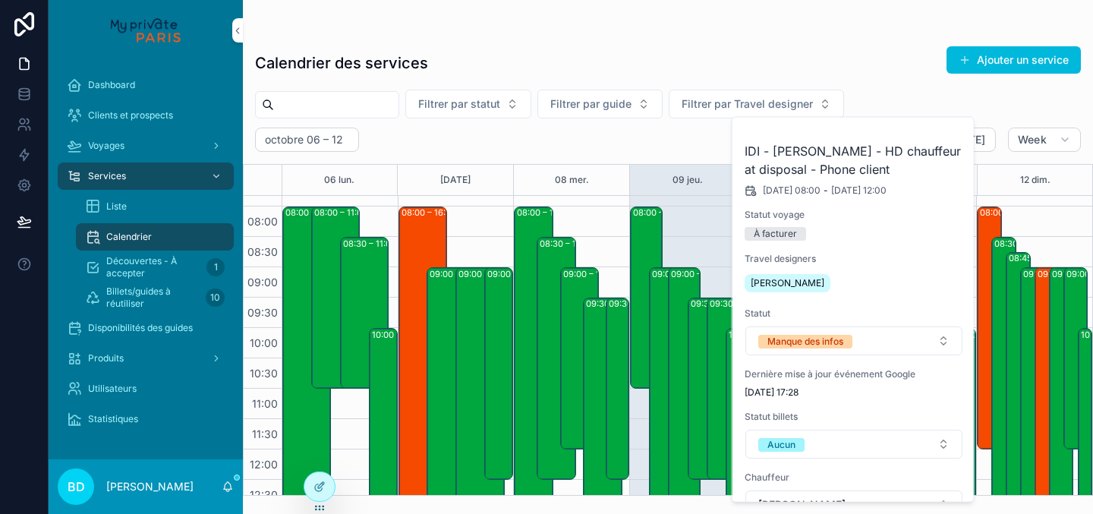
click at [577, 55] on div "Calendrier des services Ajouter un service" at bounding box center [668, 63] width 826 height 35
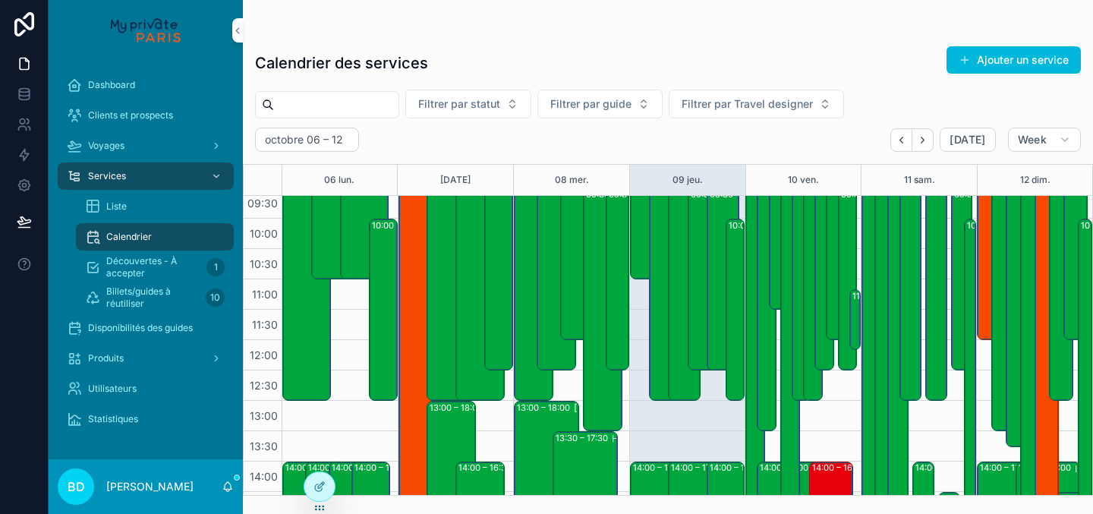
scroll to position [598, 0]
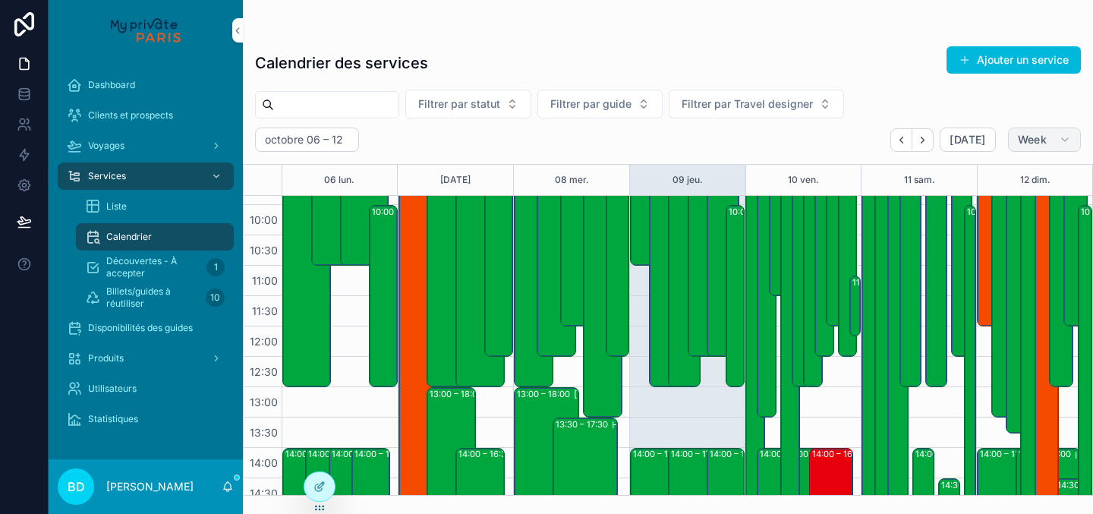
click at [1042, 143] on span "Week" at bounding box center [1032, 140] width 29 height 14
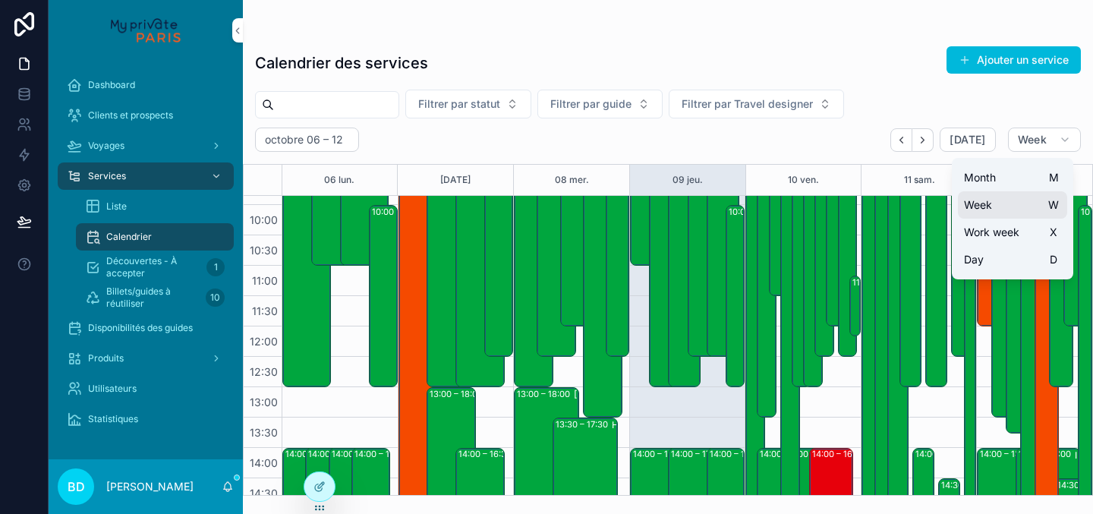
click at [1006, 208] on button "Week W" at bounding box center [1012, 204] width 109 height 27
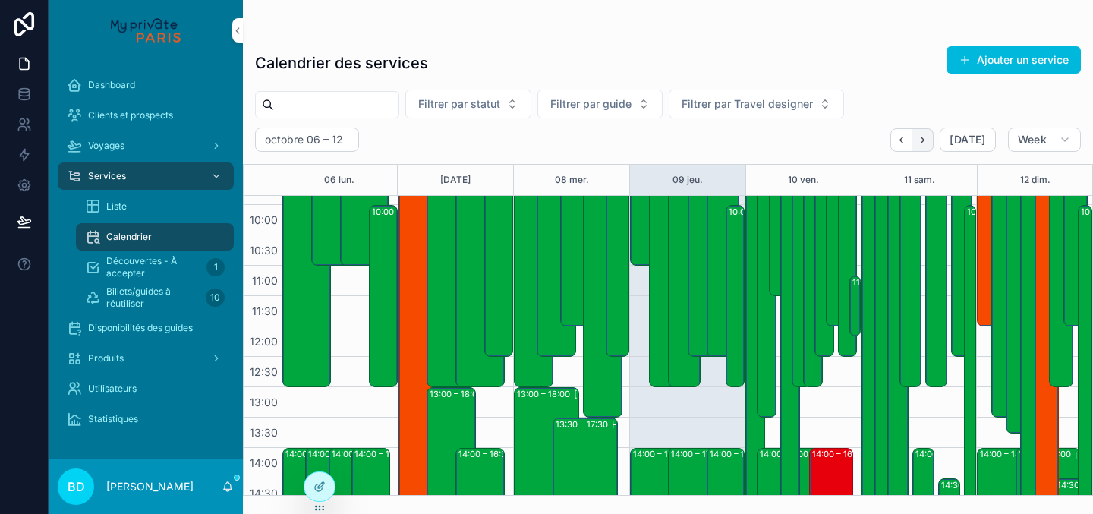
click at [929, 143] on icon "Next" at bounding box center [922, 139] width 11 height 11
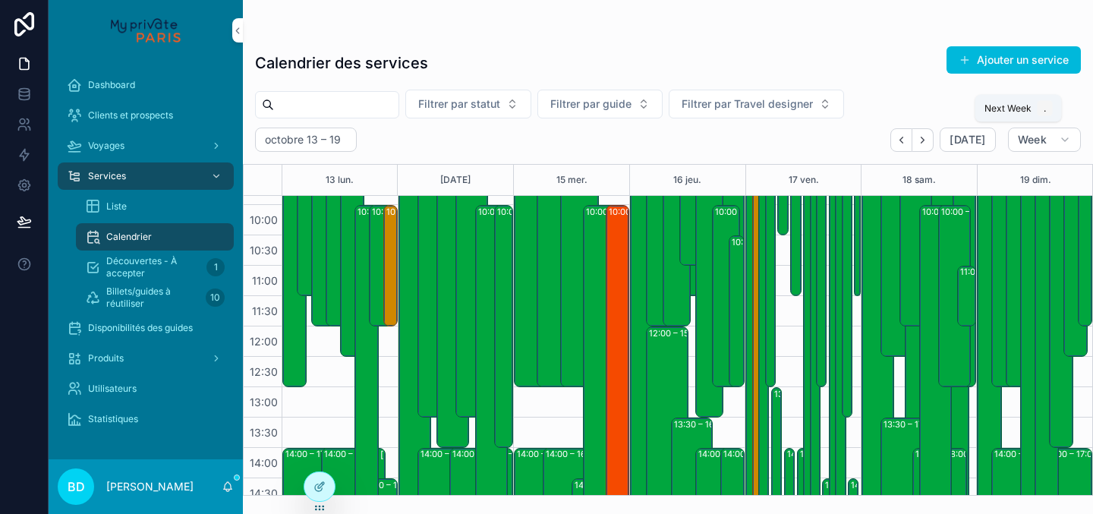
click at [928, 143] on icon "Next" at bounding box center [922, 139] width 11 height 11
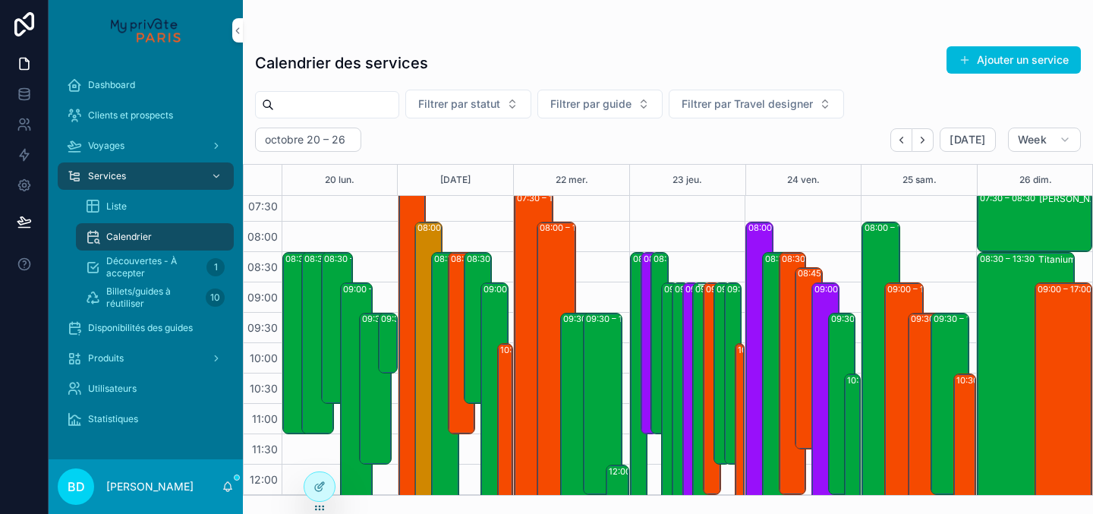
scroll to position [459, 0]
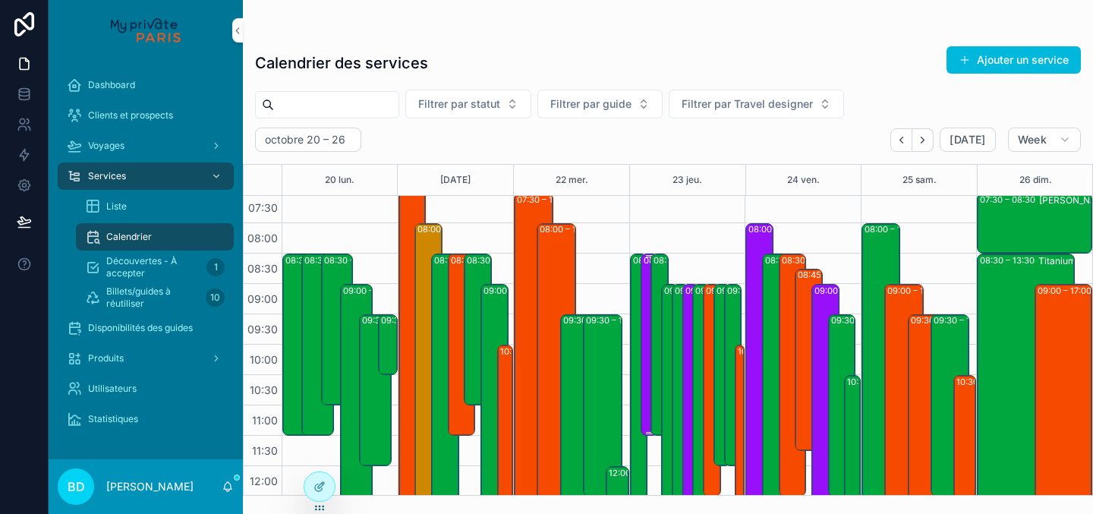
click at [645, 286] on div "08:30 – 11:30 [PERSON_NAME] - [PERSON_NAME] du [DATE] - [GEOGRAPHIC_DATA]" at bounding box center [650, 344] width 13 height 179
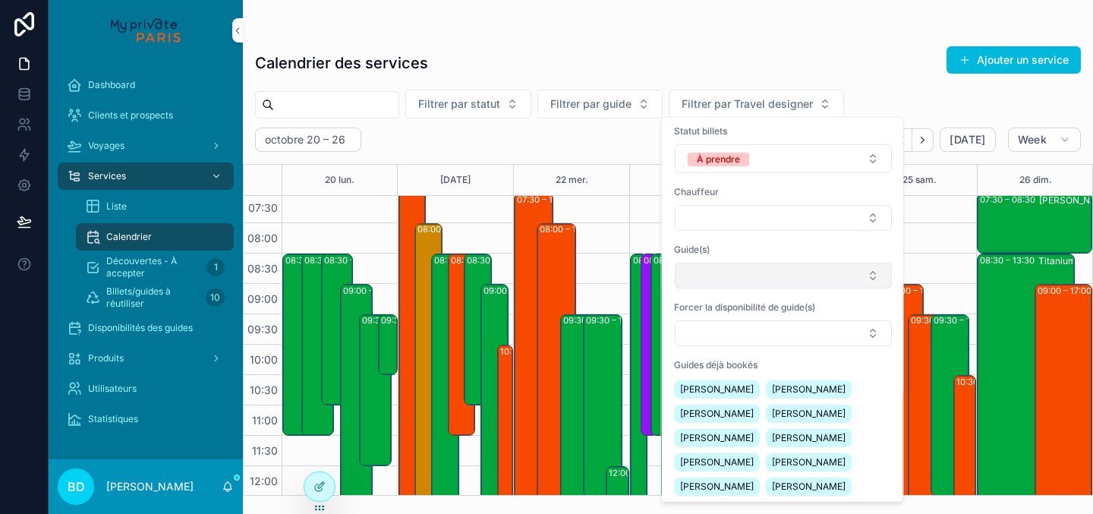
scroll to position [313, 0]
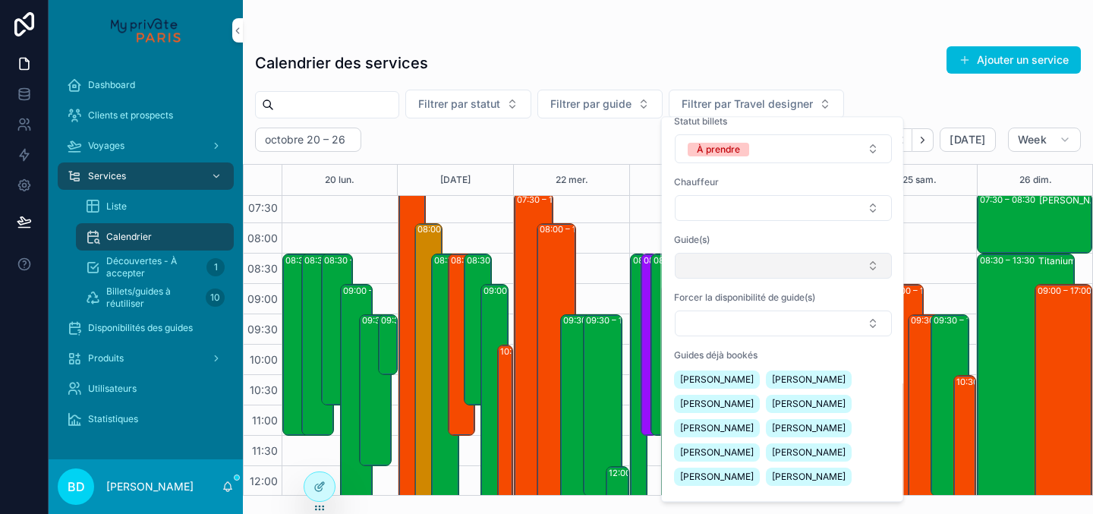
click at [748, 271] on button "Select Button" at bounding box center [783, 267] width 217 height 26
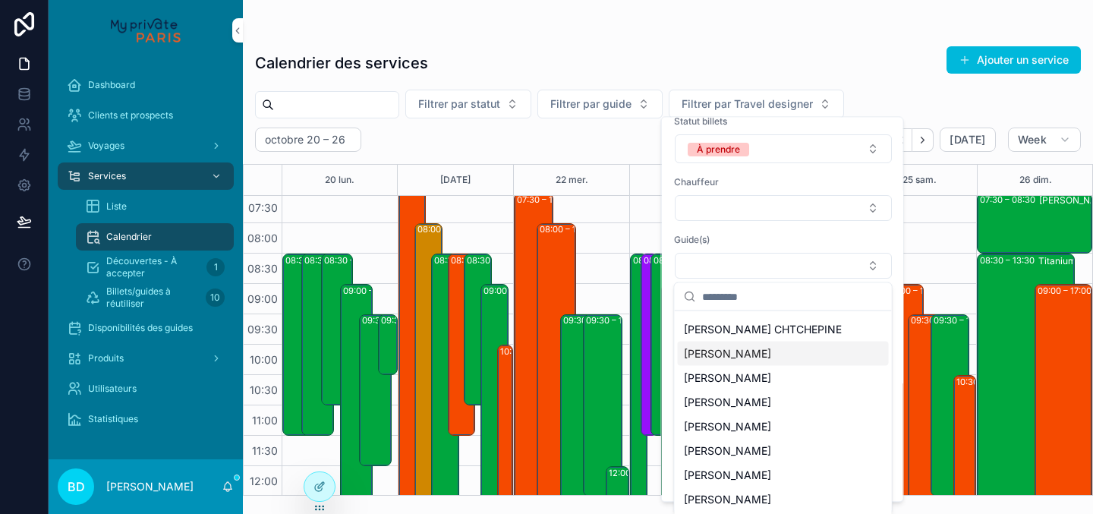
scroll to position [18, 0]
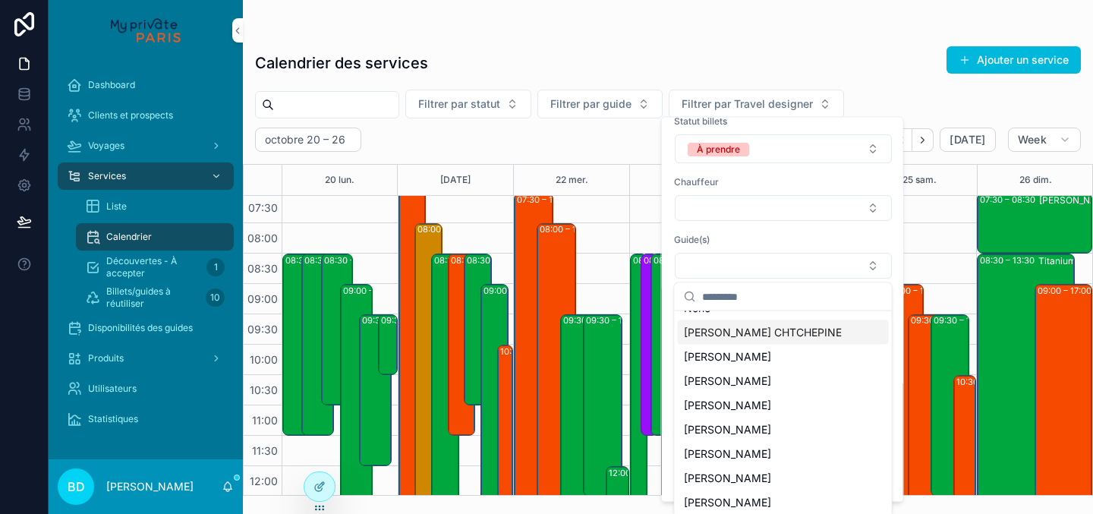
click at [898, 329] on div "[PERSON_NAME] - [PERSON_NAME] du [DATE] - [GEOGRAPHIC_DATA] [DATE] 08:30 - [DAT…" at bounding box center [783, 153] width 243 height 697
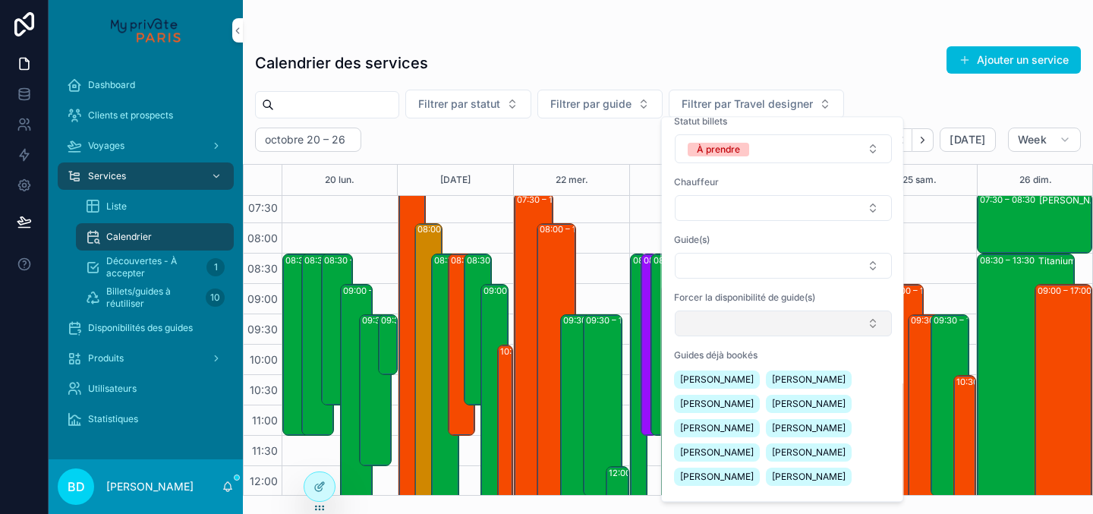
click at [787, 323] on button "Select Button" at bounding box center [783, 324] width 217 height 26
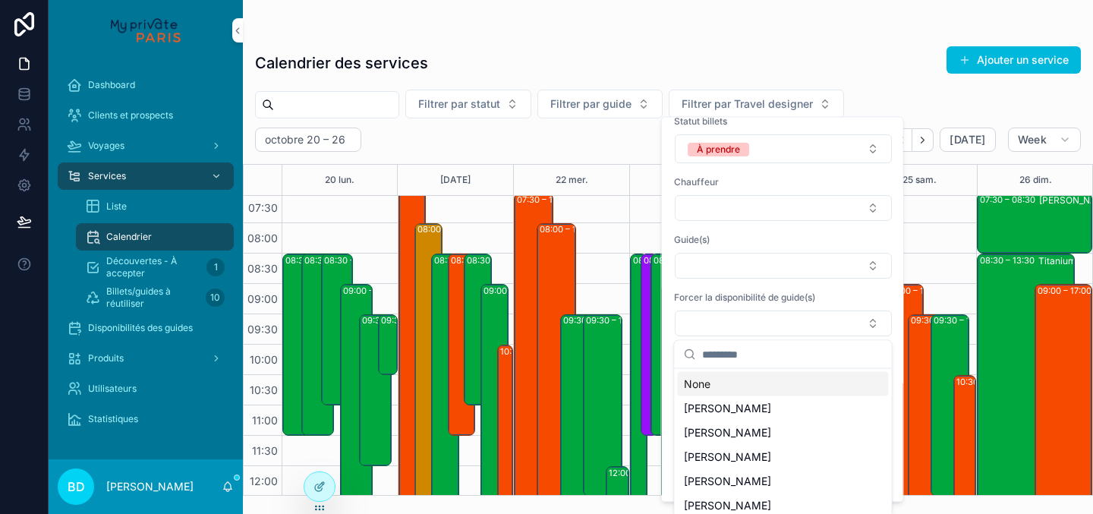
click at [900, 393] on div "[PERSON_NAME] - [PERSON_NAME] du [DATE] - [GEOGRAPHIC_DATA] [DATE] 08:30 - [DAT…" at bounding box center [783, 153] width 243 height 697
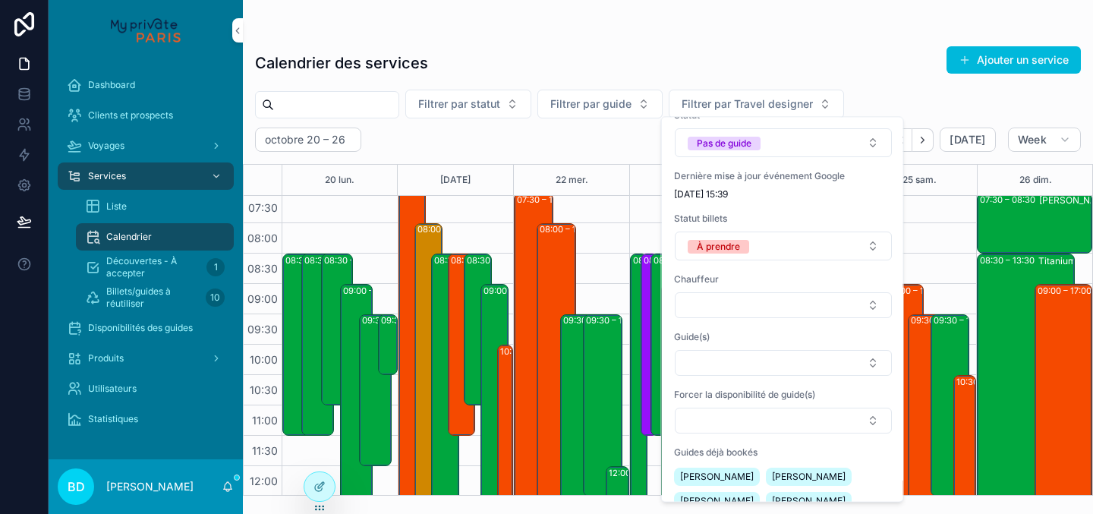
scroll to position [203, 0]
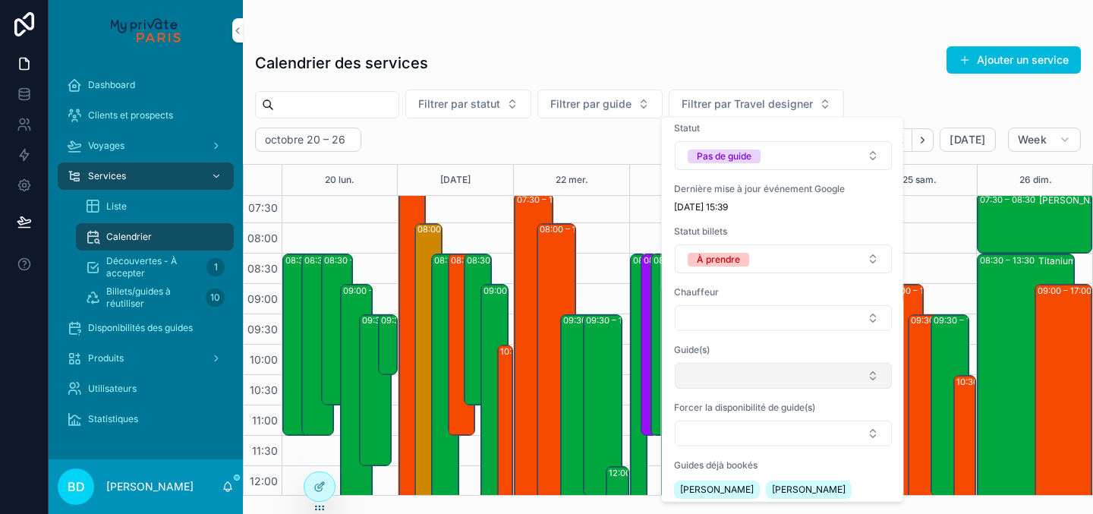
click at [781, 378] on button "Select Button" at bounding box center [783, 377] width 217 height 26
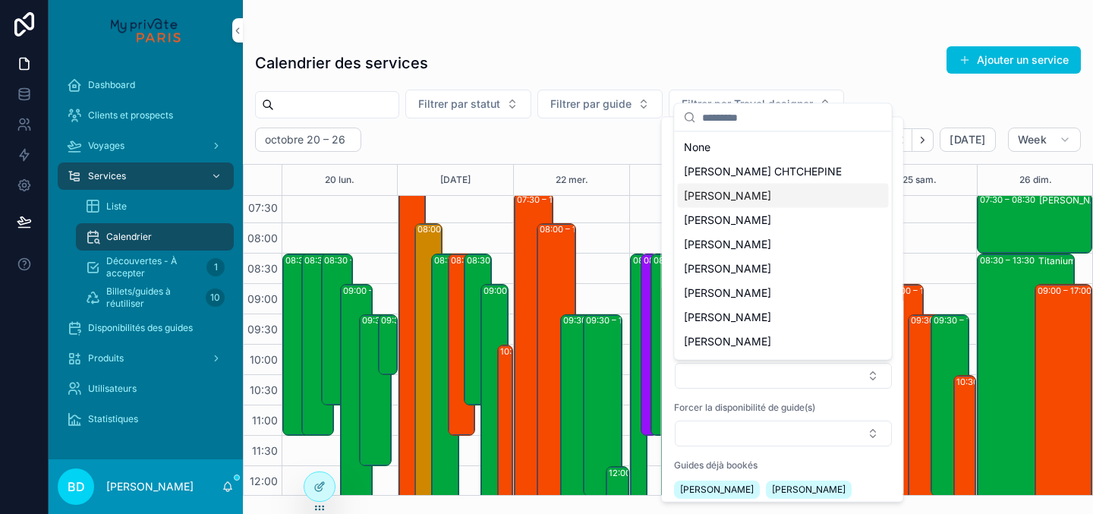
click at [898, 198] on div "[PERSON_NAME] - [PERSON_NAME] du [DATE] - [GEOGRAPHIC_DATA] [DATE] 08:30 - [DAT…" at bounding box center [783, 263] width 243 height 697
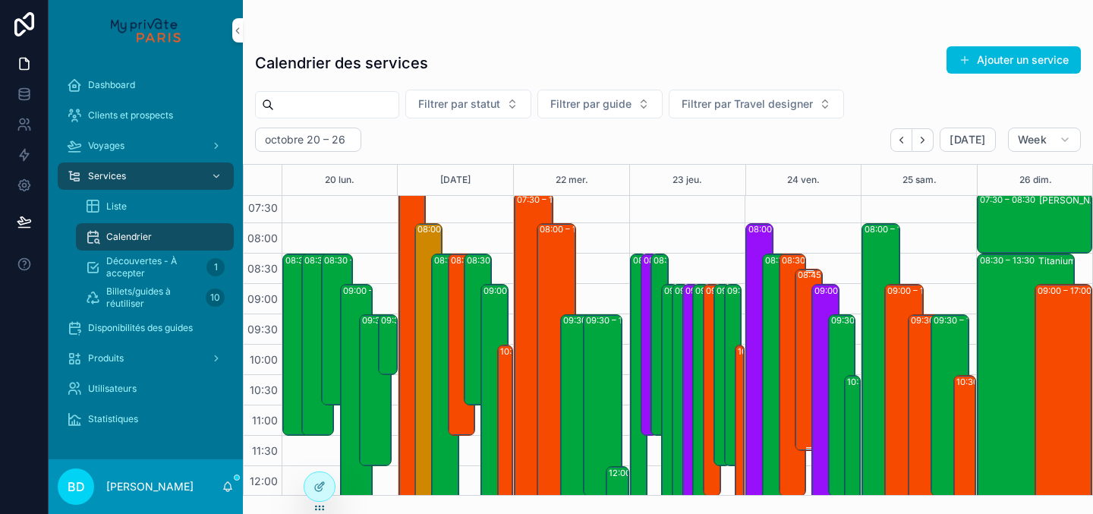
scroll to position [383, 0]
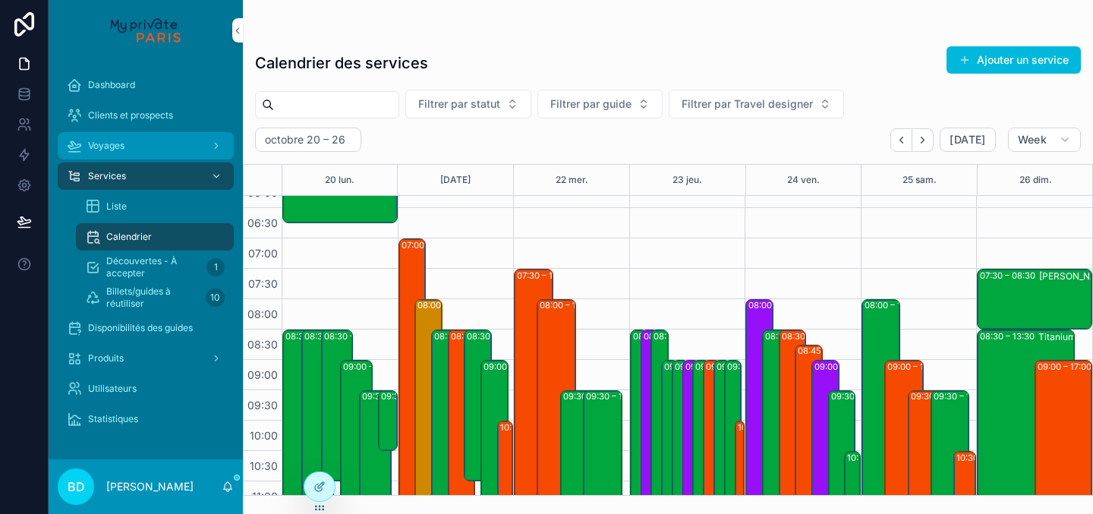
click at [171, 146] on div "Voyages" at bounding box center [146, 146] width 158 height 24
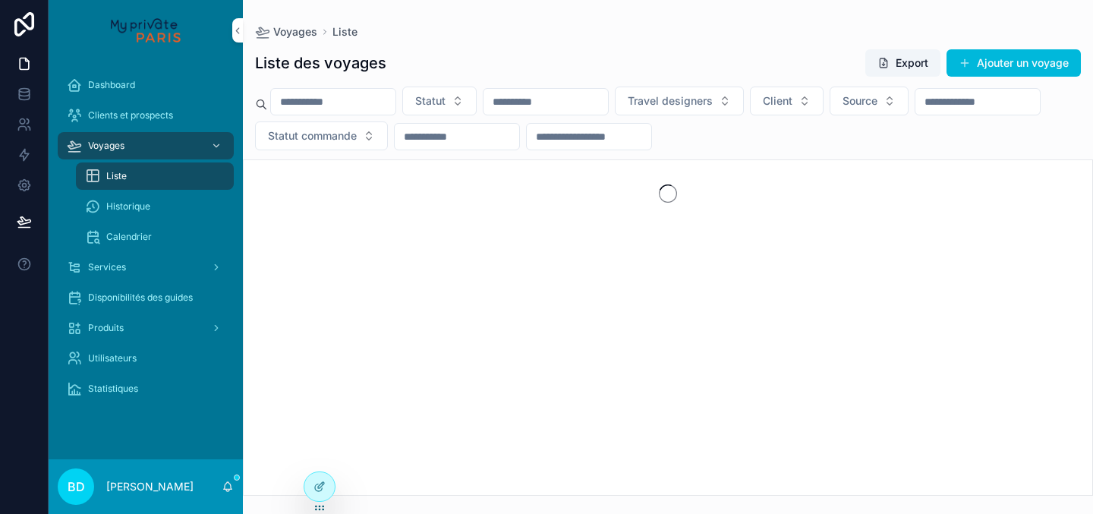
click at [651, 137] on input "scrollable content" at bounding box center [589, 136] width 125 height 21
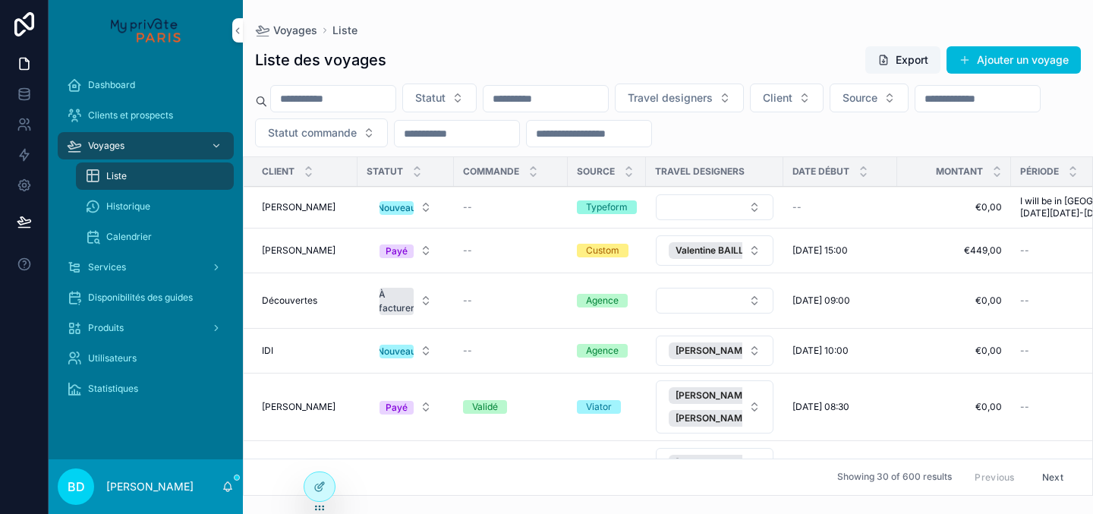
click at [366, 97] on input "scrollable content" at bounding box center [333, 98] width 125 height 21
type input "**********"
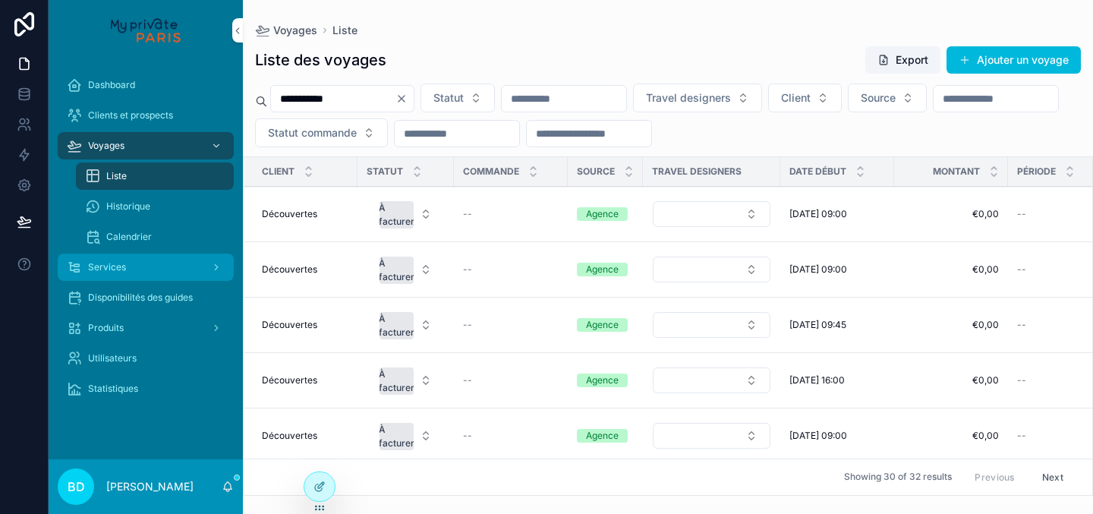
click at [161, 262] on div "Services" at bounding box center [146, 267] width 158 height 24
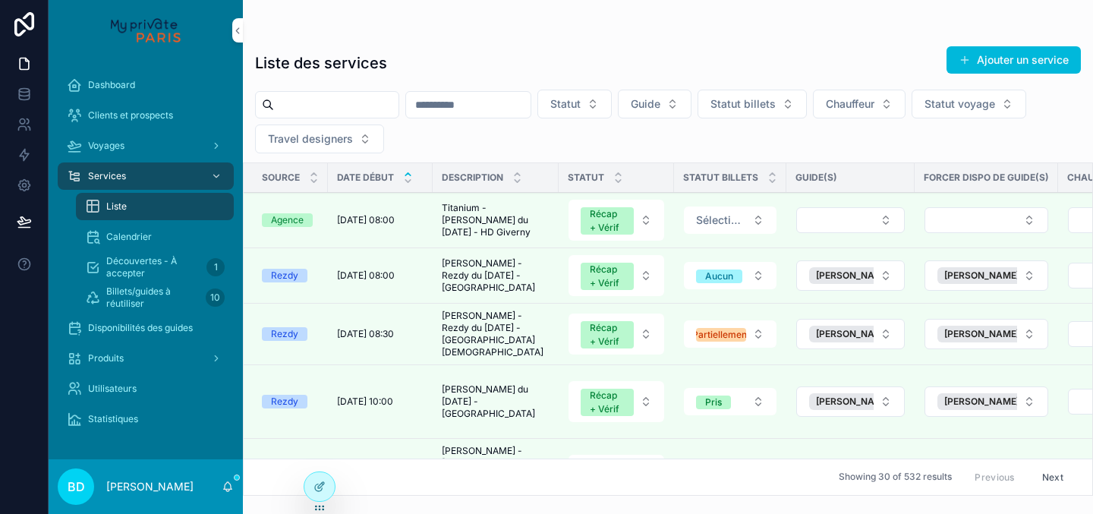
click at [321, 94] on input "scrollable content" at bounding box center [336, 104] width 125 height 21
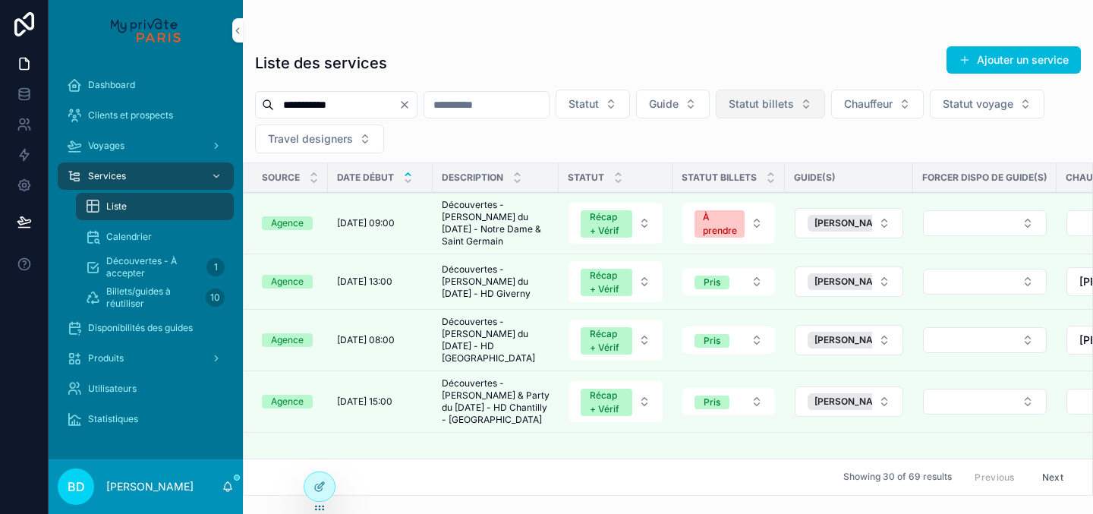
type input "**********"
click at [768, 106] on span "Statut billets" at bounding box center [761, 103] width 65 height 15
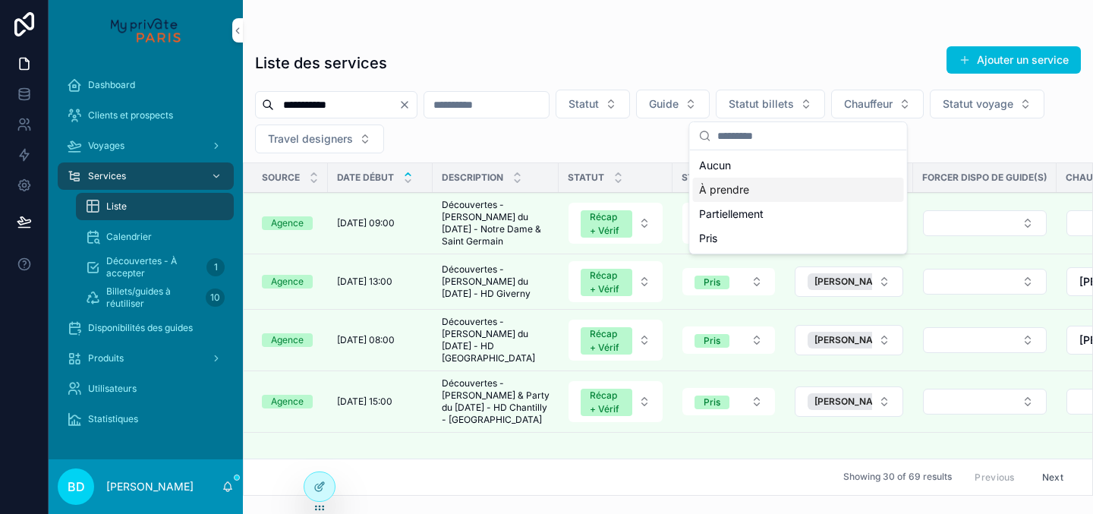
click at [759, 184] on div "À prendre" at bounding box center [798, 190] width 211 height 24
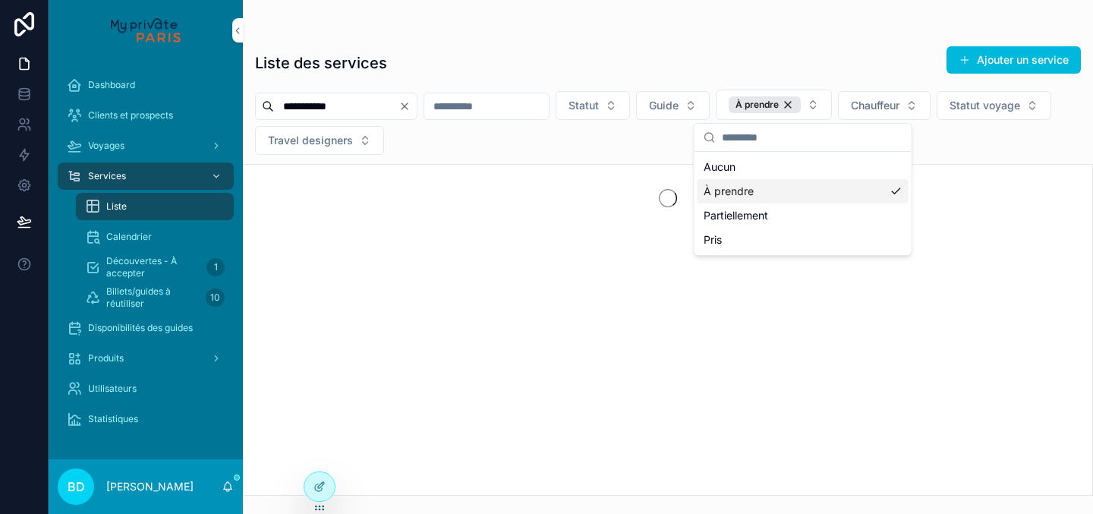
click at [707, 44] on div "**********" at bounding box center [668, 265] width 850 height 459
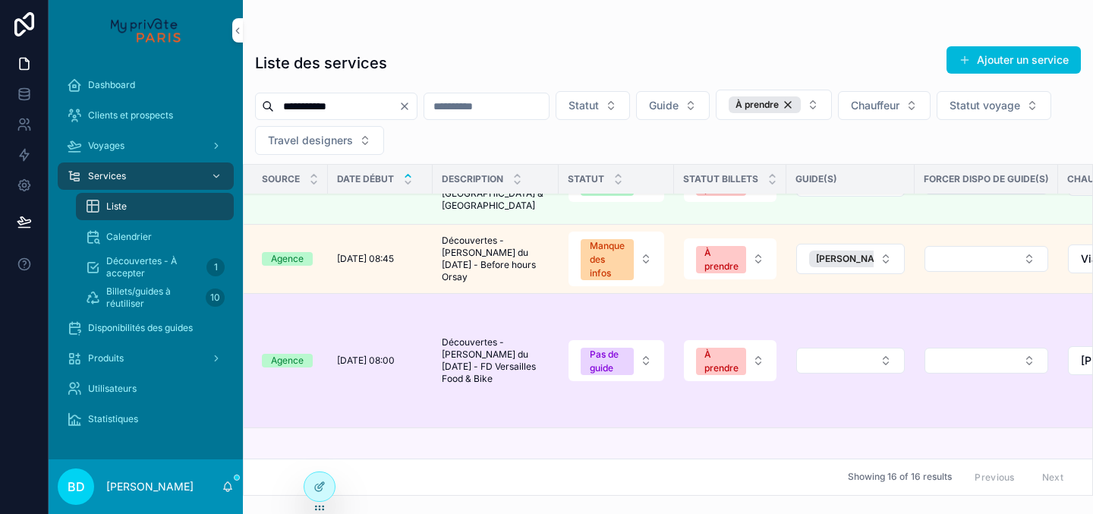
scroll to position [139, 0]
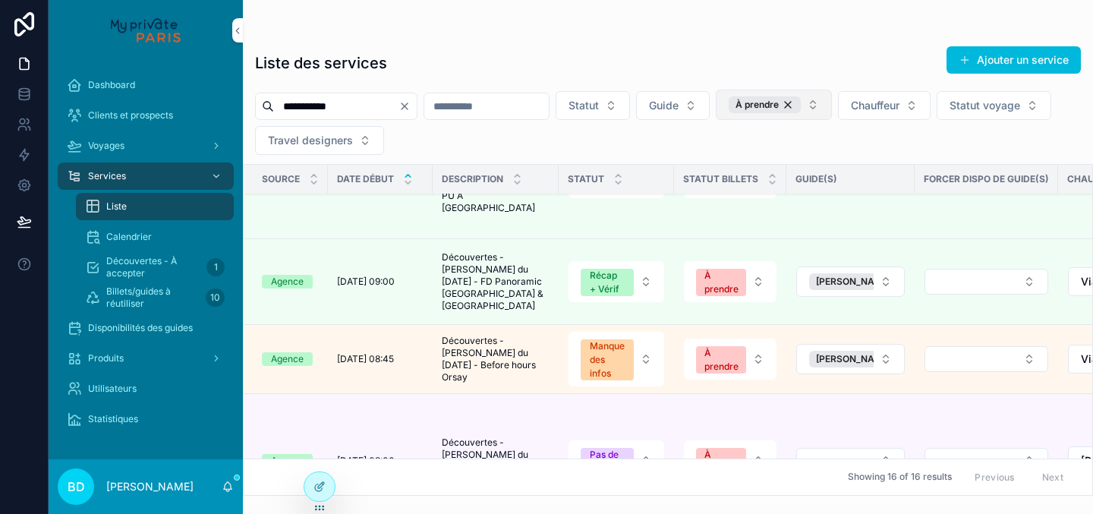
click at [832, 109] on button "À prendre" at bounding box center [774, 105] width 116 height 30
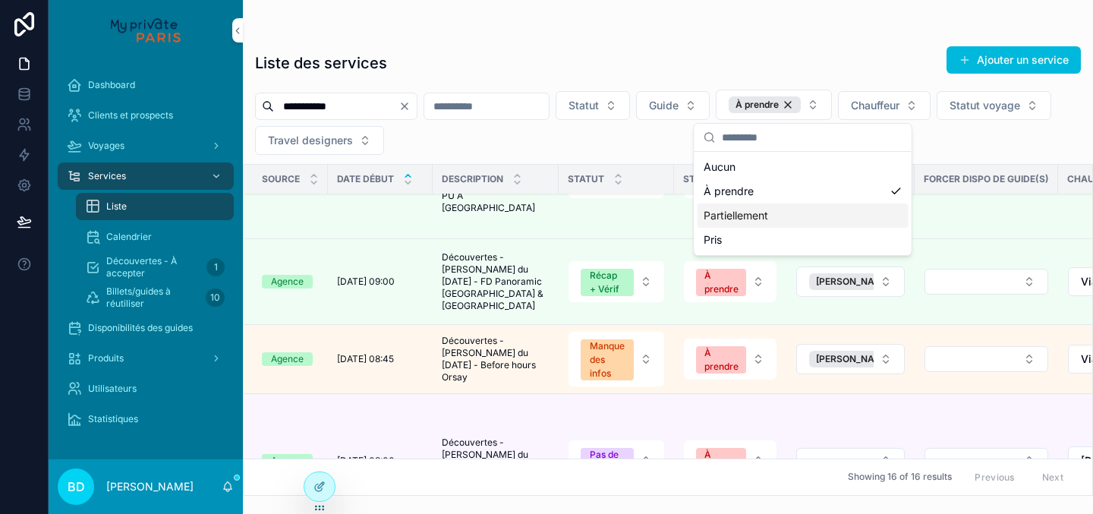
click at [805, 219] on div "Partiellement" at bounding box center [803, 215] width 211 height 24
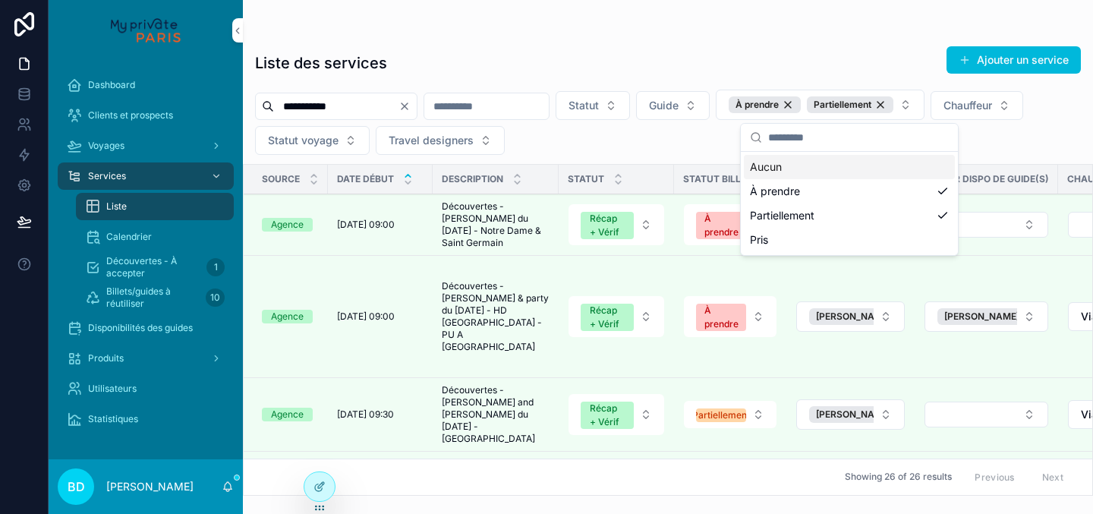
click at [724, 51] on div "Liste des services Ajouter un service" at bounding box center [668, 63] width 826 height 35
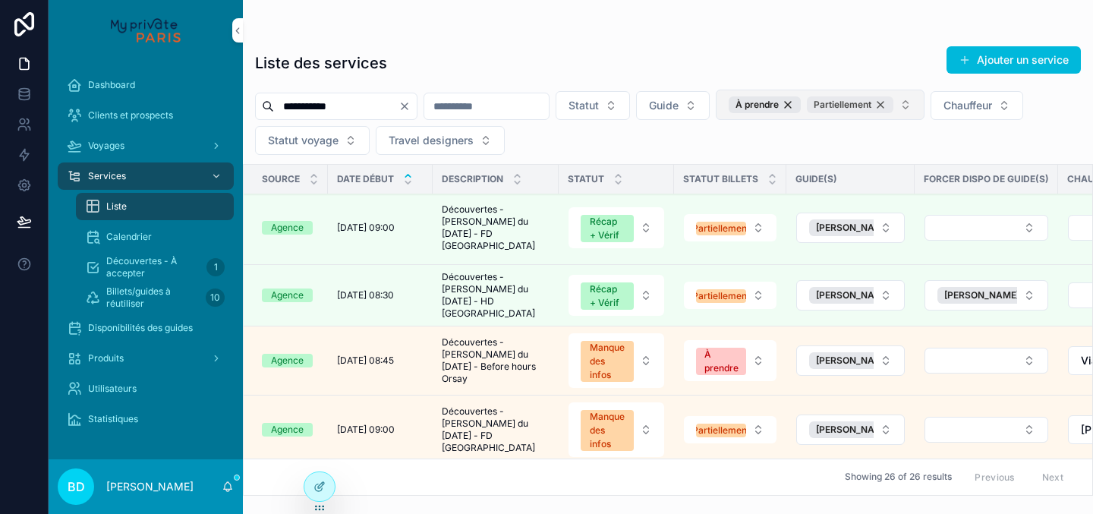
scroll to position [546, 0]
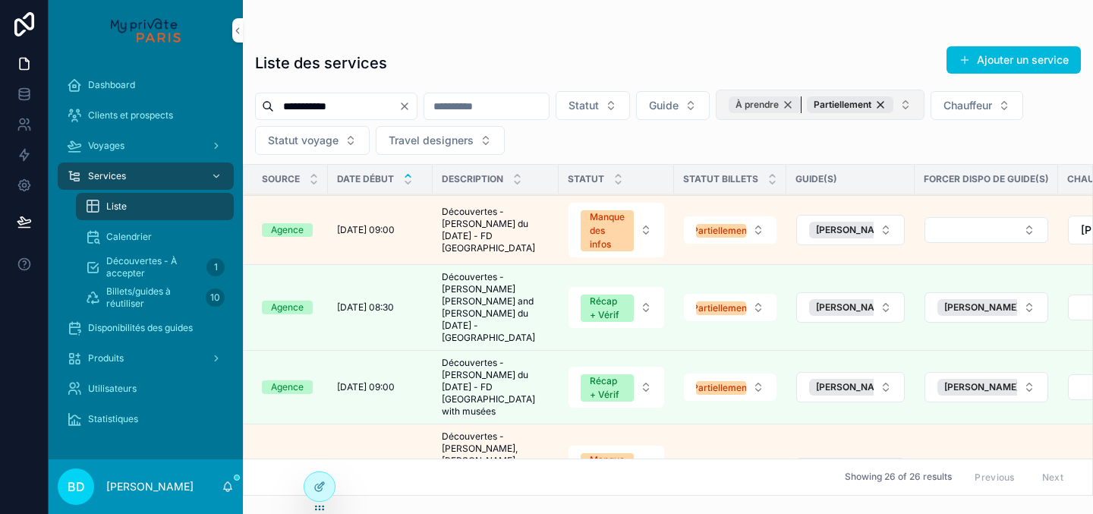
click at [801, 106] on div "À prendre" at bounding box center [765, 104] width 72 height 17
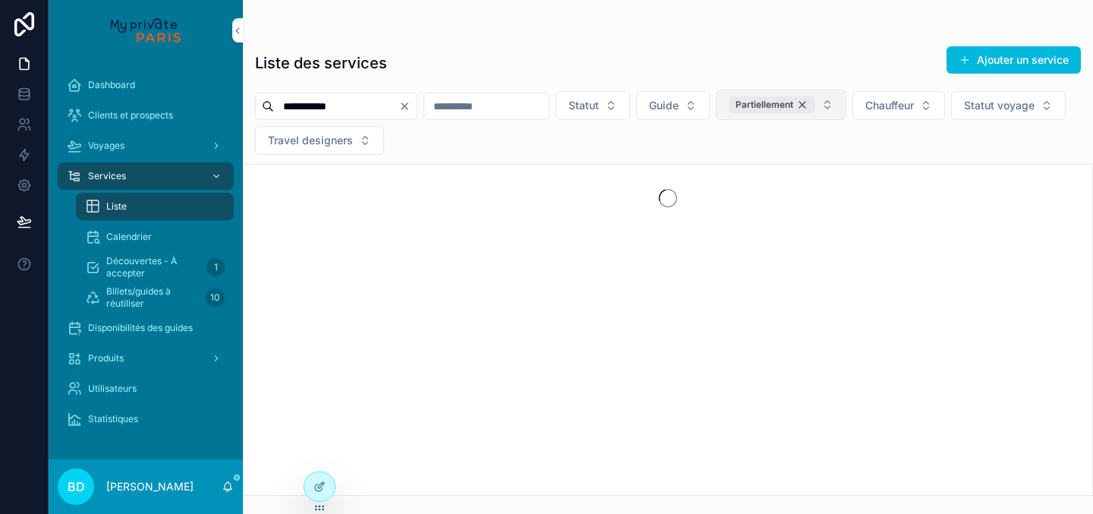
click at [815, 106] on div "Partiellement" at bounding box center [772, 104] width 87 height 17
click at [834, 102] on button "Partiellement" at bounding box center [781, 105] width 131 height 30
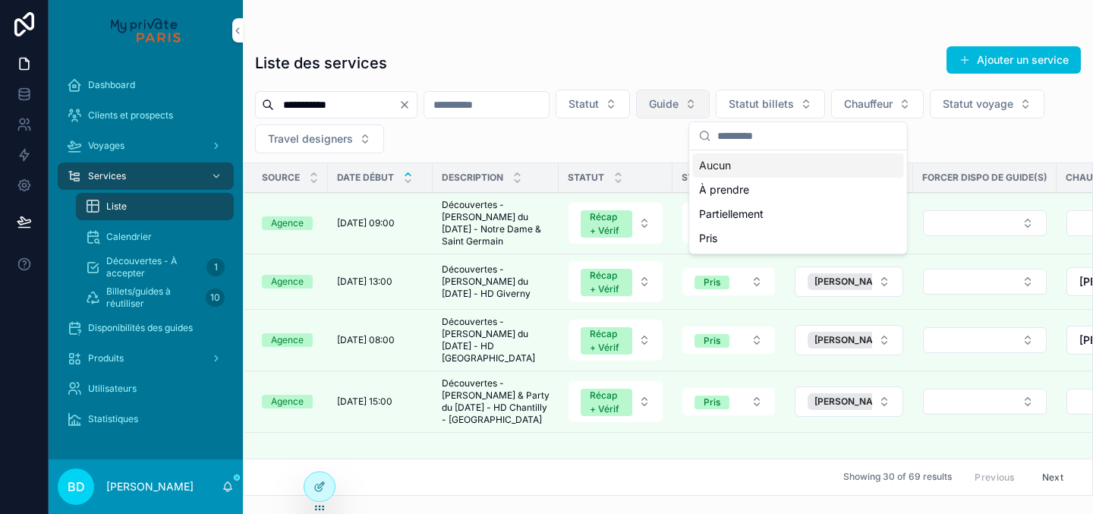
click at [679, 106] on span "Guide" at bounding box center [664, 103] width 30 height 15
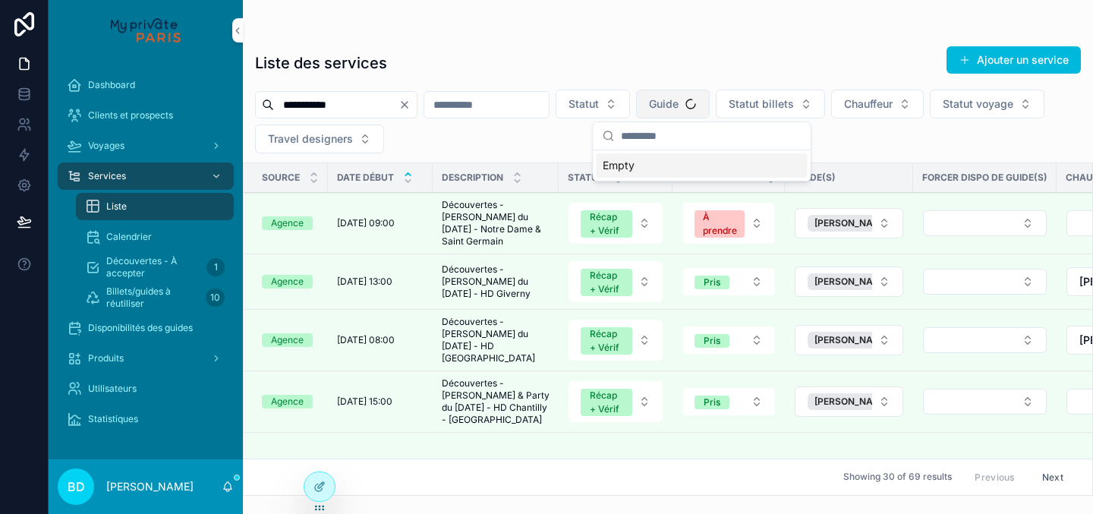
click at [679, 106] on span "Guide" at bounding box center [664, 103] width 30 height 15
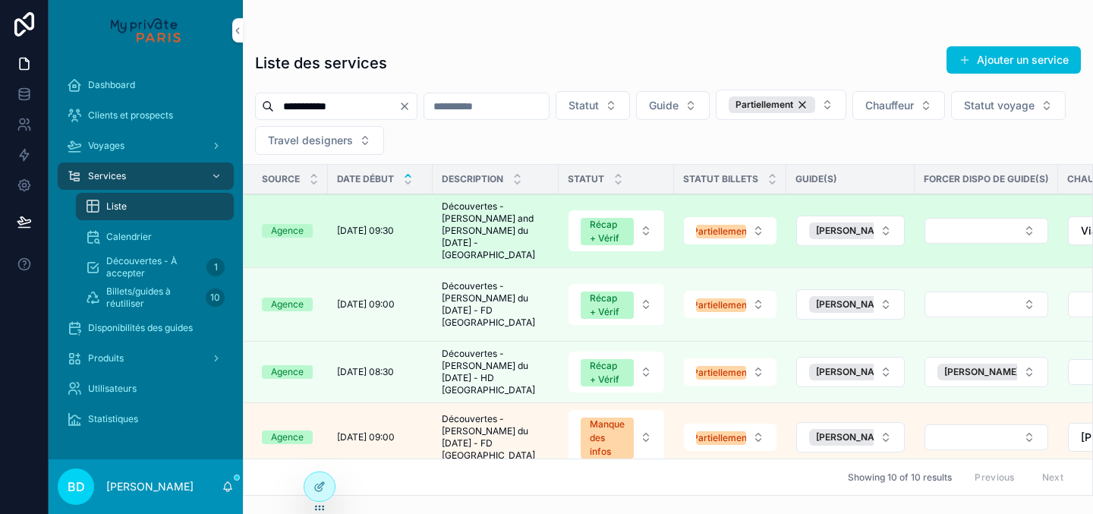
click at [0, 0] on span "Voyage" at bounding box center [0, 0] width 0 height 0
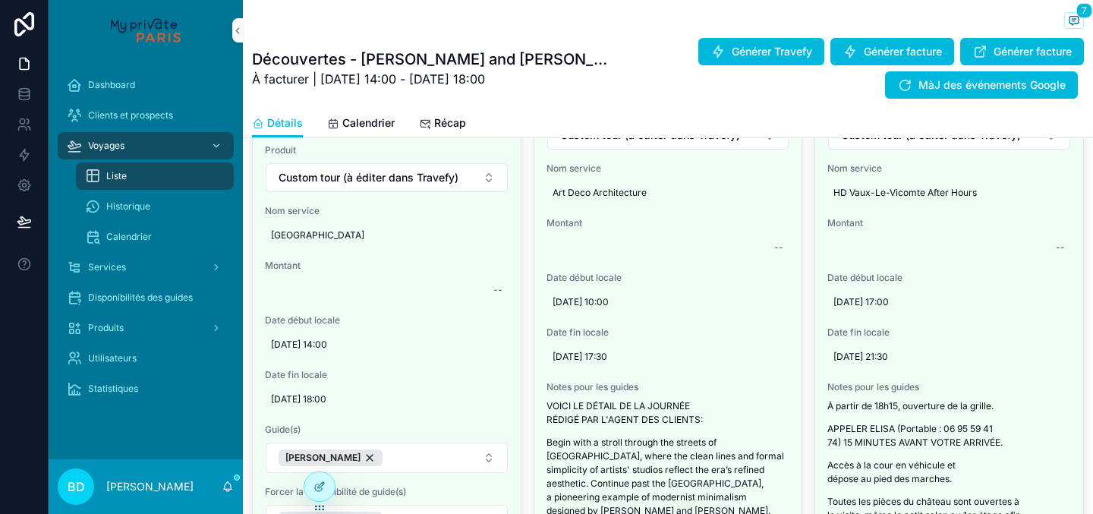
scroll to position [939, 0]
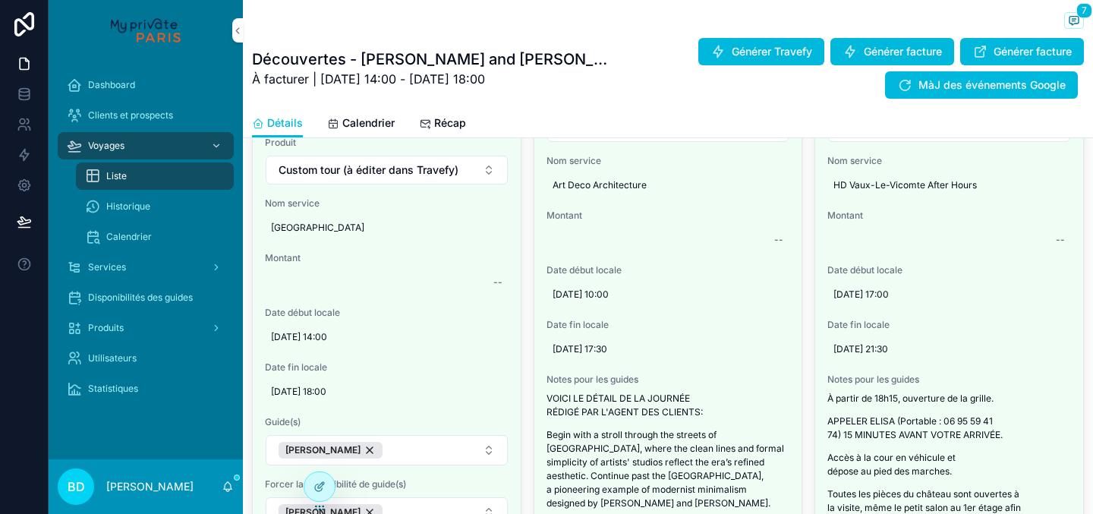
click at [125, 147] on div "Voyages" at bounding box center [146, 146] width 158 height 24
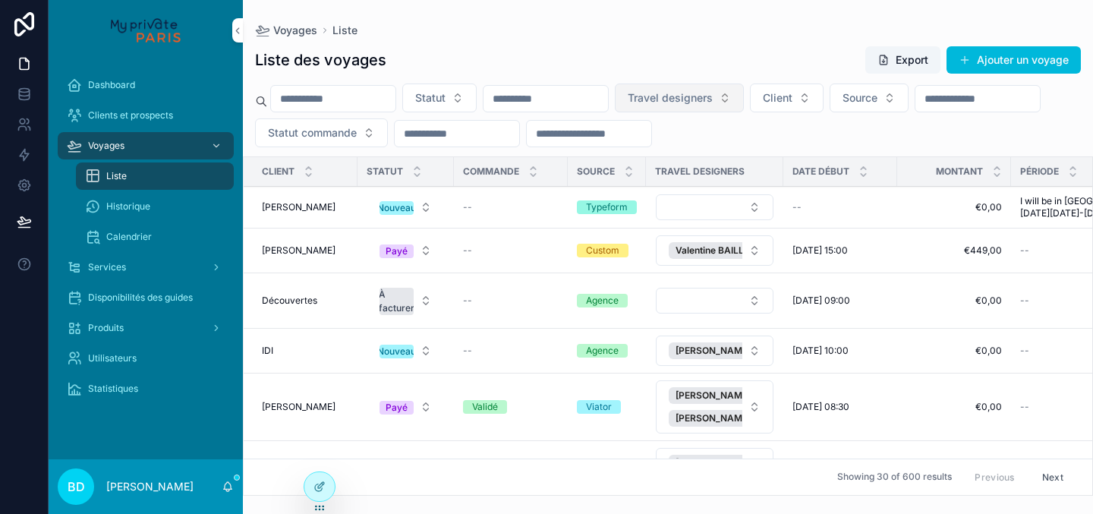
click at [713, 93] on span "Travel designers" at bounding box center [670, 97] width 85 height 15
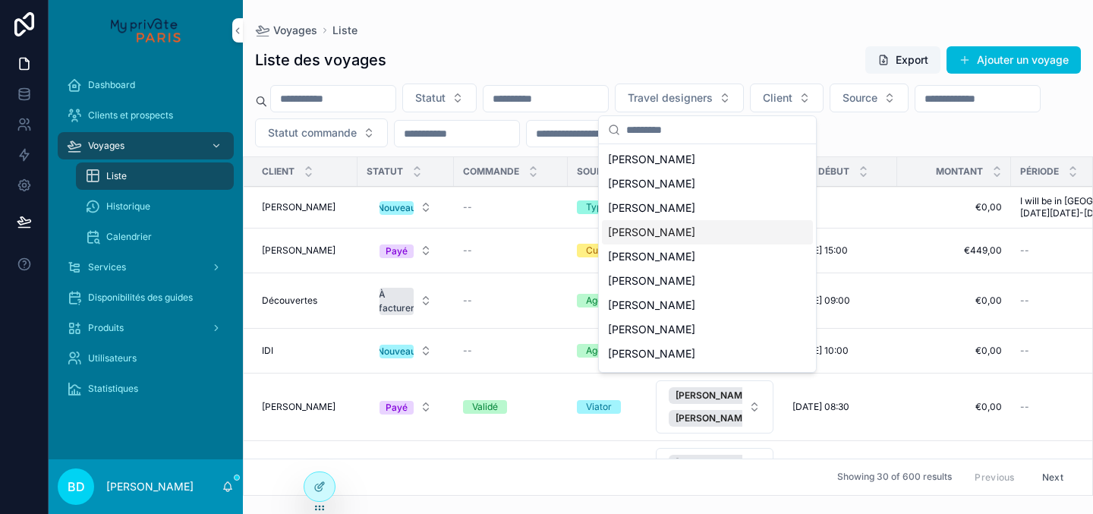
scroll to position [94, 0]
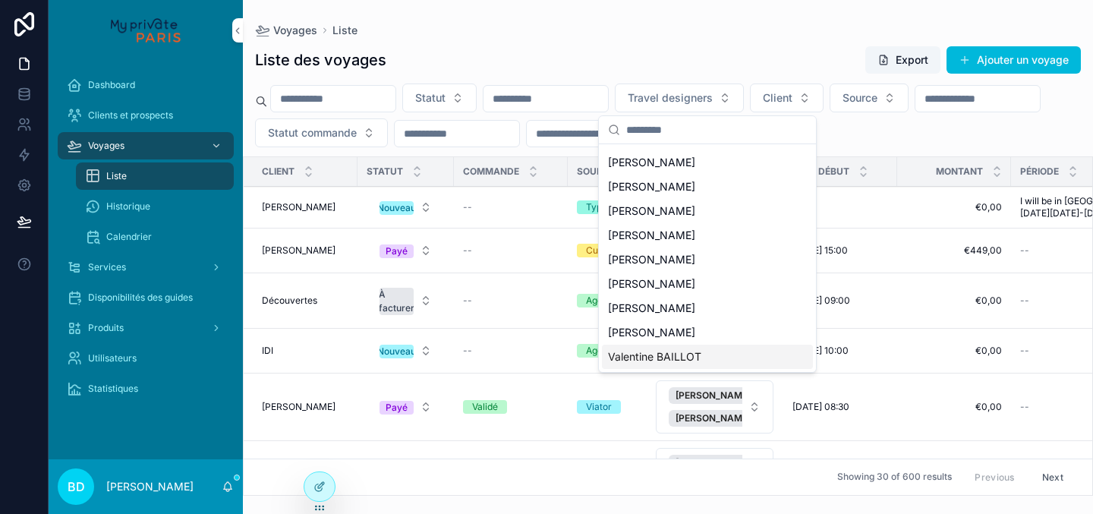
click at [680, 355] on span "Valentine BAILLOT" at bounding box center [654, 356] width 93 height 15
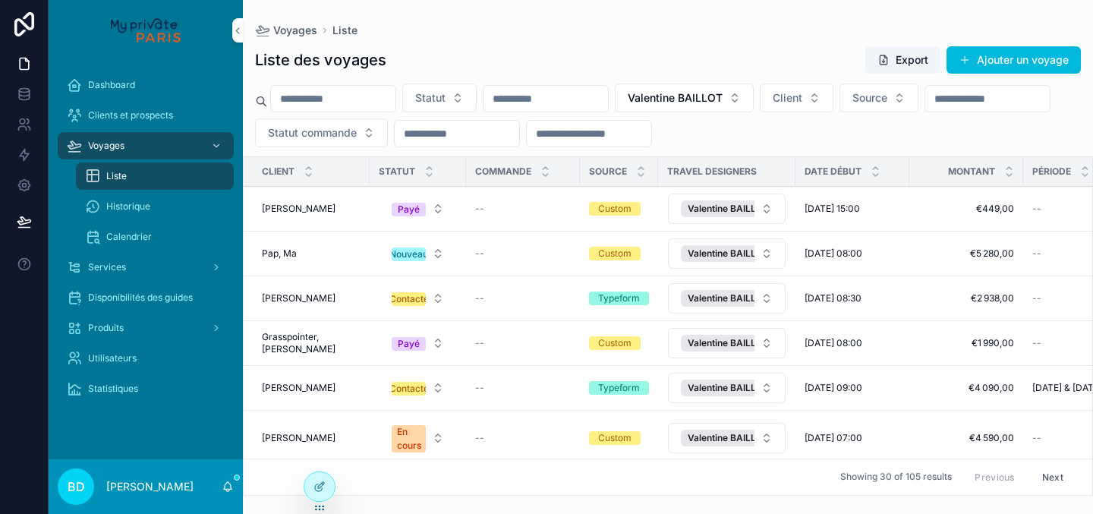
click at [325, 252] on div "Pap, Ma Pap, Ma" at bounding box center [311, 254] width 99 height 12
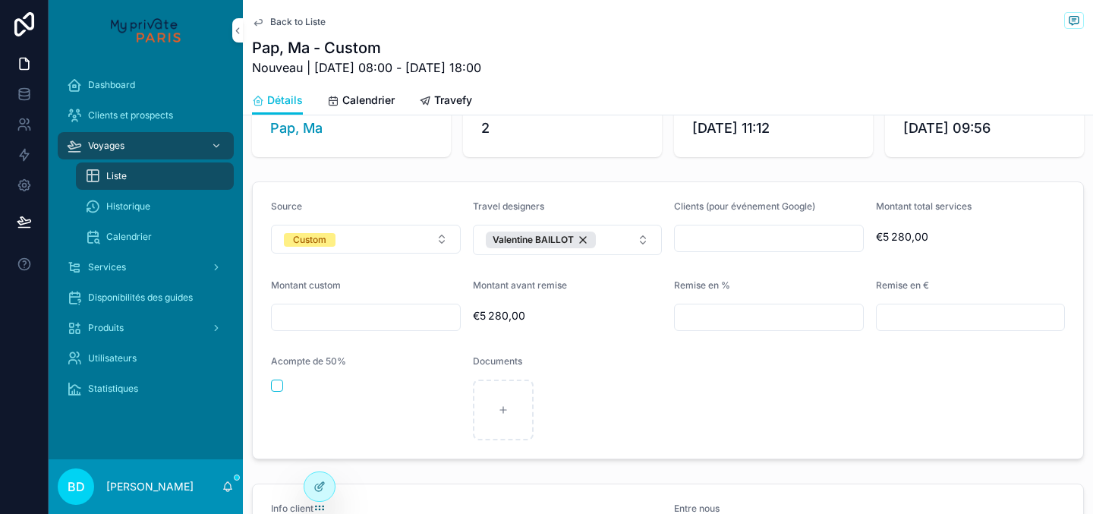
scroll to position [93, 0]
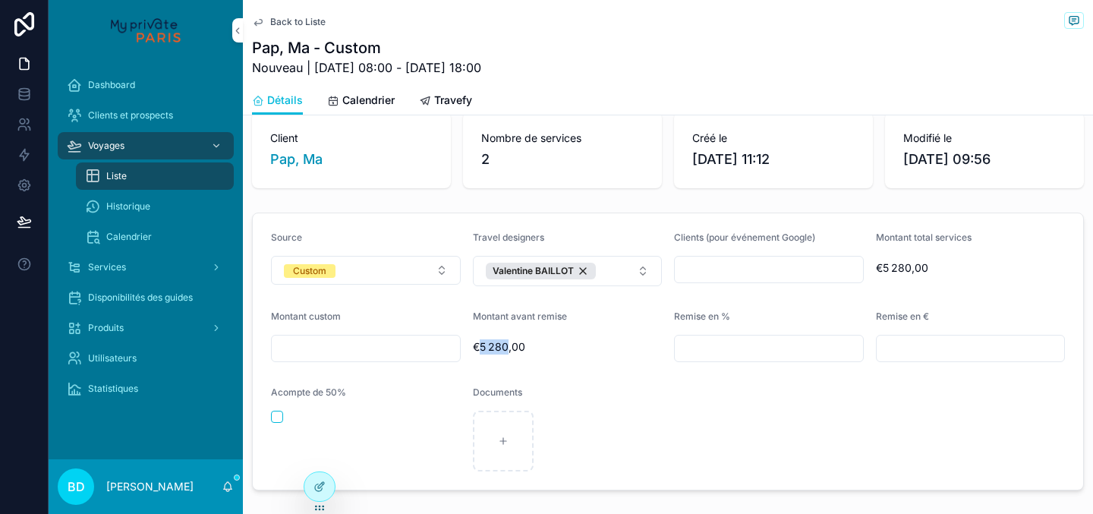
drag, startPoint x: 480, startPoint y: 348, endPoint x: 506, endPoint y: 348, distance: 26.6
click at [506, 348] on span "€5 280,00" at bounding box center [568, 346] width 190 height 15
click at [507, 348] on span "€5 280,00" at bounding box center [568, 346] width 190 height 15
click at [395, 351] on input "scrollable content" at bounding box center [366, 348] width 188 height 21
type input "*********"
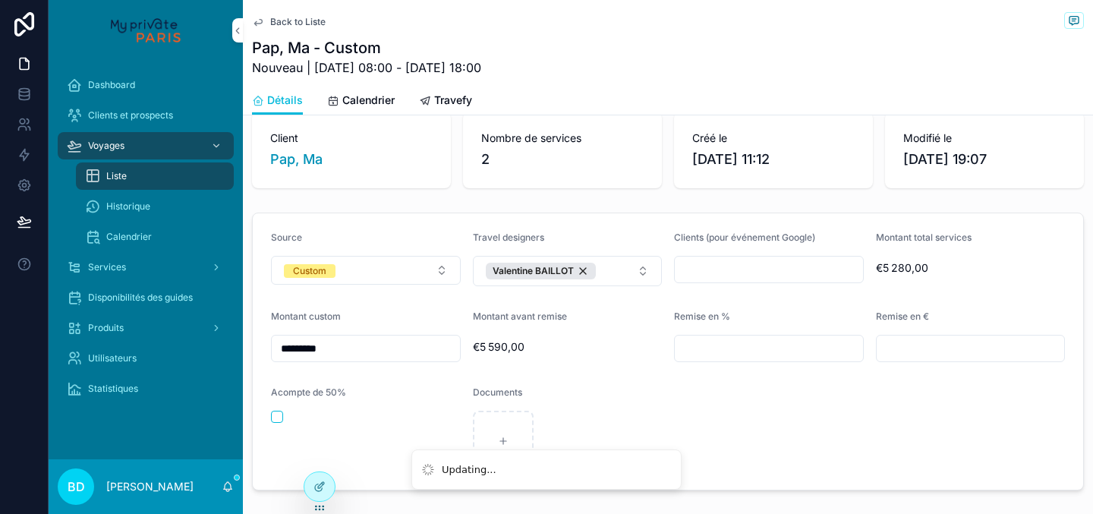
click at [321, 346] on input "*********" at bounding box center [366, 348] width 188 height 21
click at [553, 334] on div "Montant avant remise €5 590,00" at bounding box center [568, 337] width 190 height 52
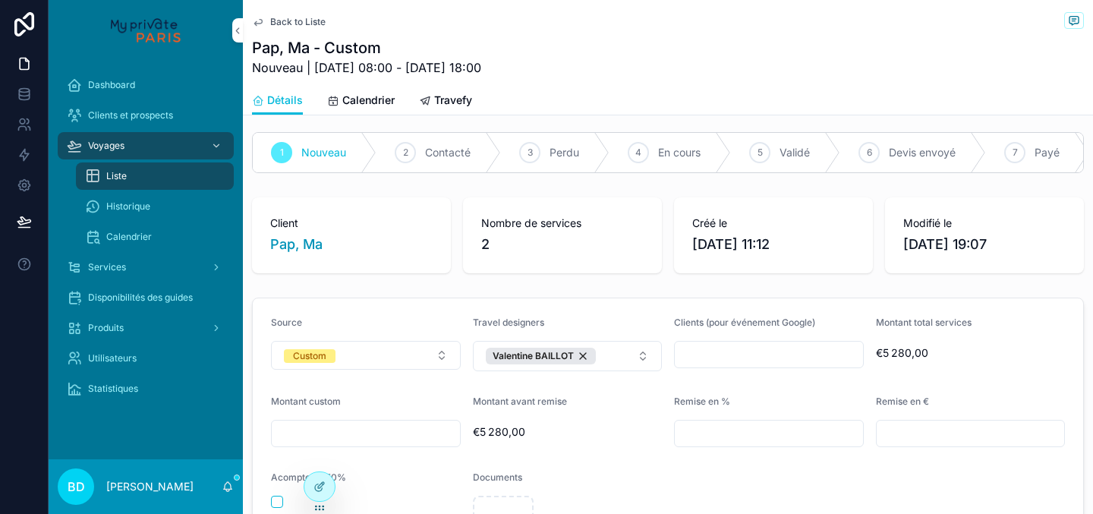
scroll to position [0, 0]
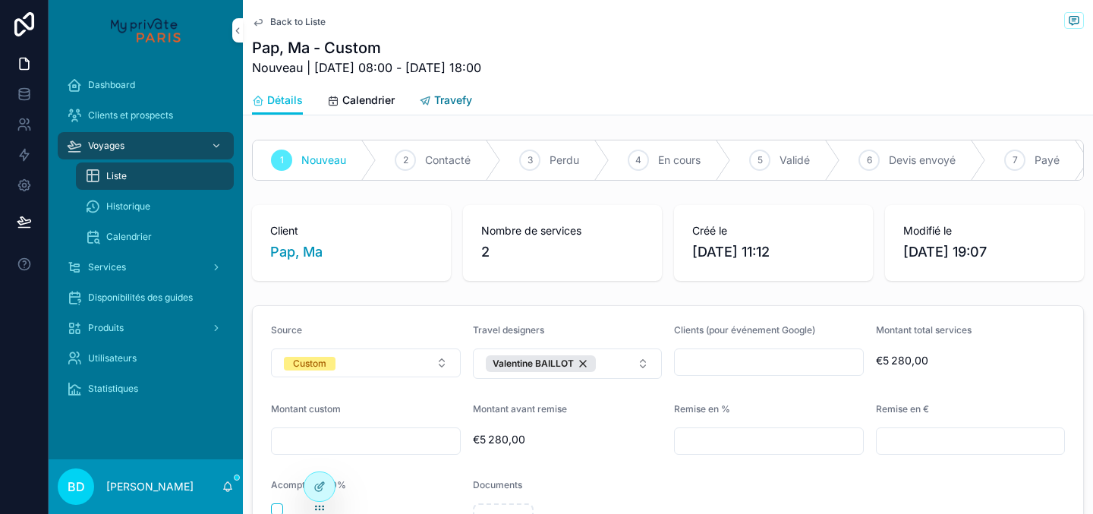
click at [456, 110] on link "Travefy" at bounding box center [445, 102] width 53 height 30
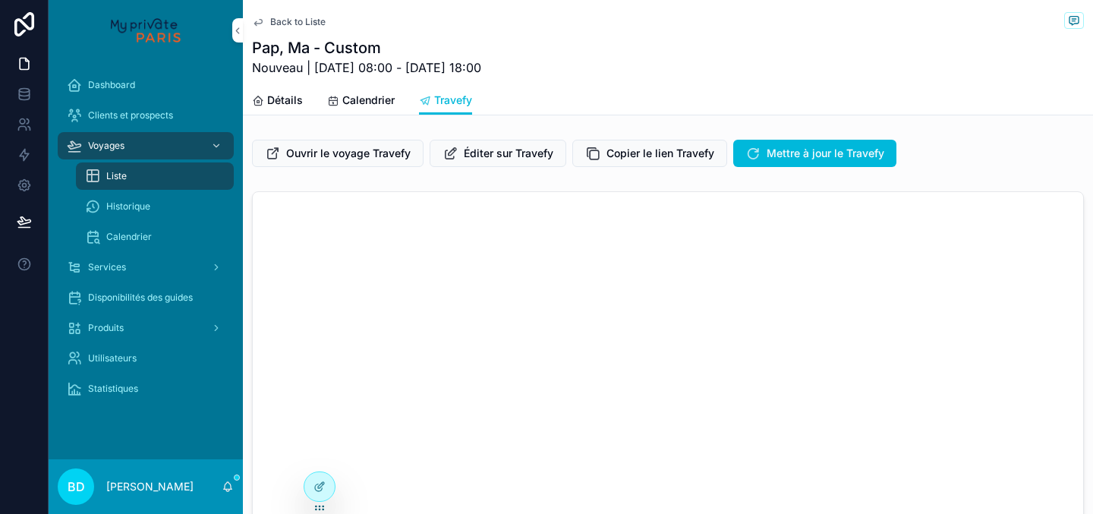
click at [133, 139] on div "Voyages" at bounding box center [146, 146] width 158 height 24
